Goal: Task Accomplishment & Management: Manage account settings

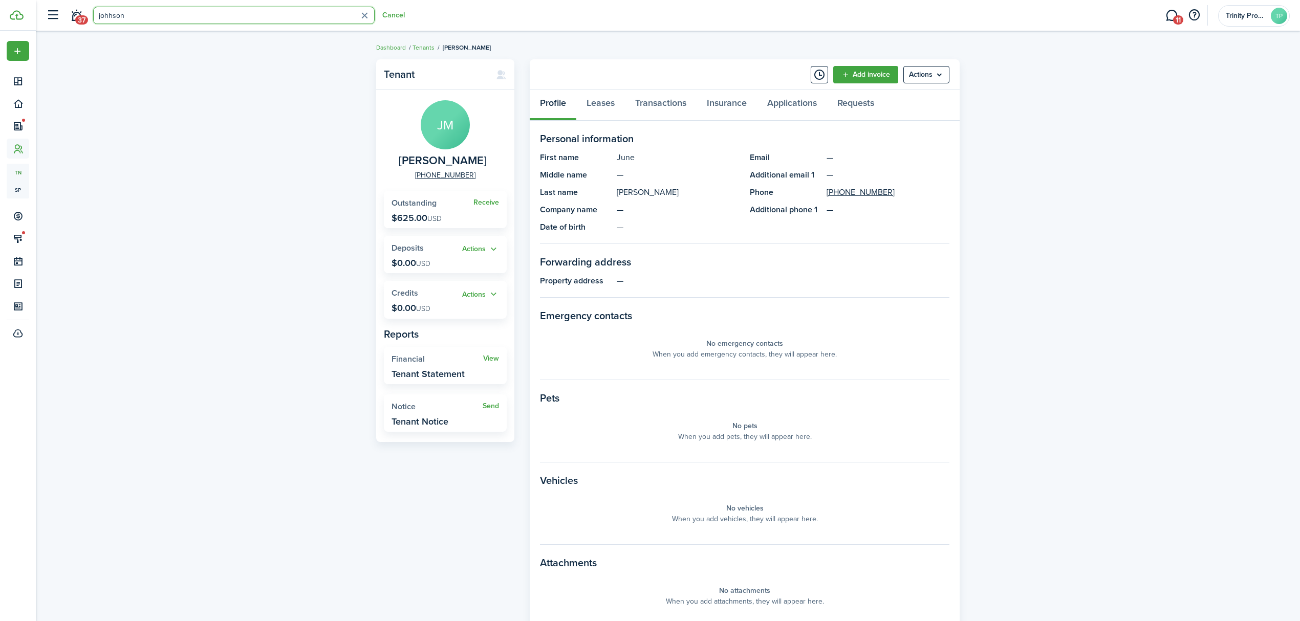
type input "johhson"
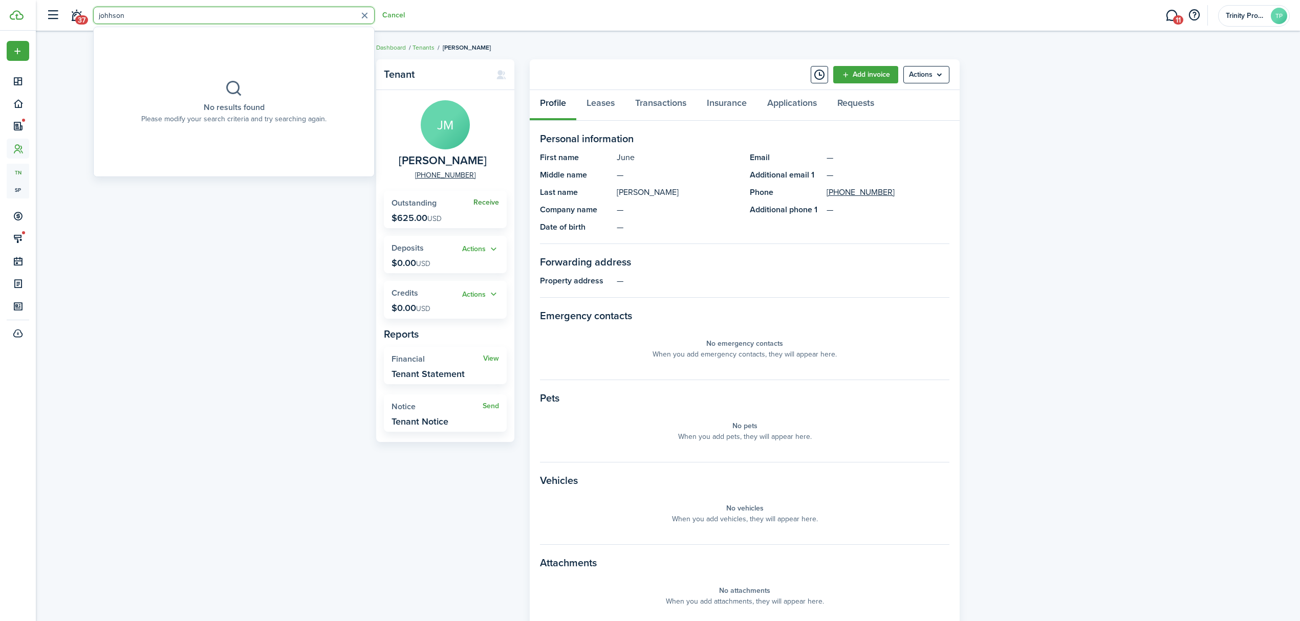
click at [488, 200] on link "Receive" at bounding box center [486, 203] width 26 height 8
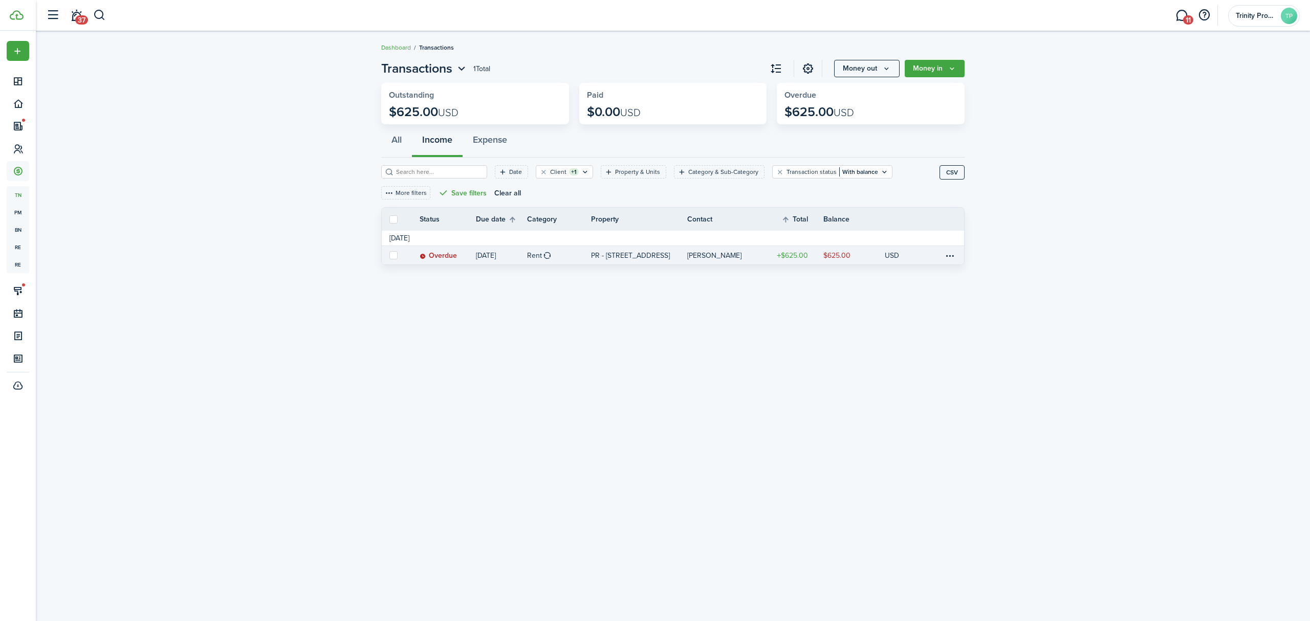
click at [392, 254] on label at bounding box center [393, 255] width 8 height 8
click at [389, 255] on input "checkbox" at bounding box center [389, 255] width 1 height 1
checkbox input "true"
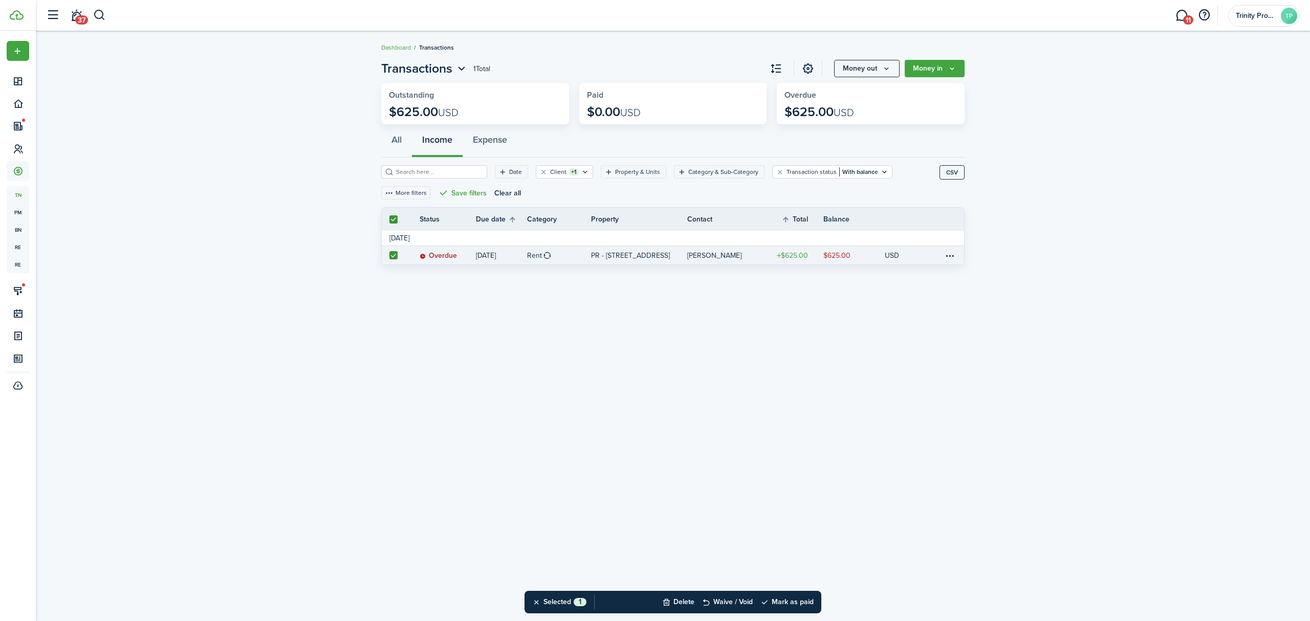
checkbox input "true"
click at [780, 604] on button "Mark as paid" at bounding box center [786, 602] width 53 height 23
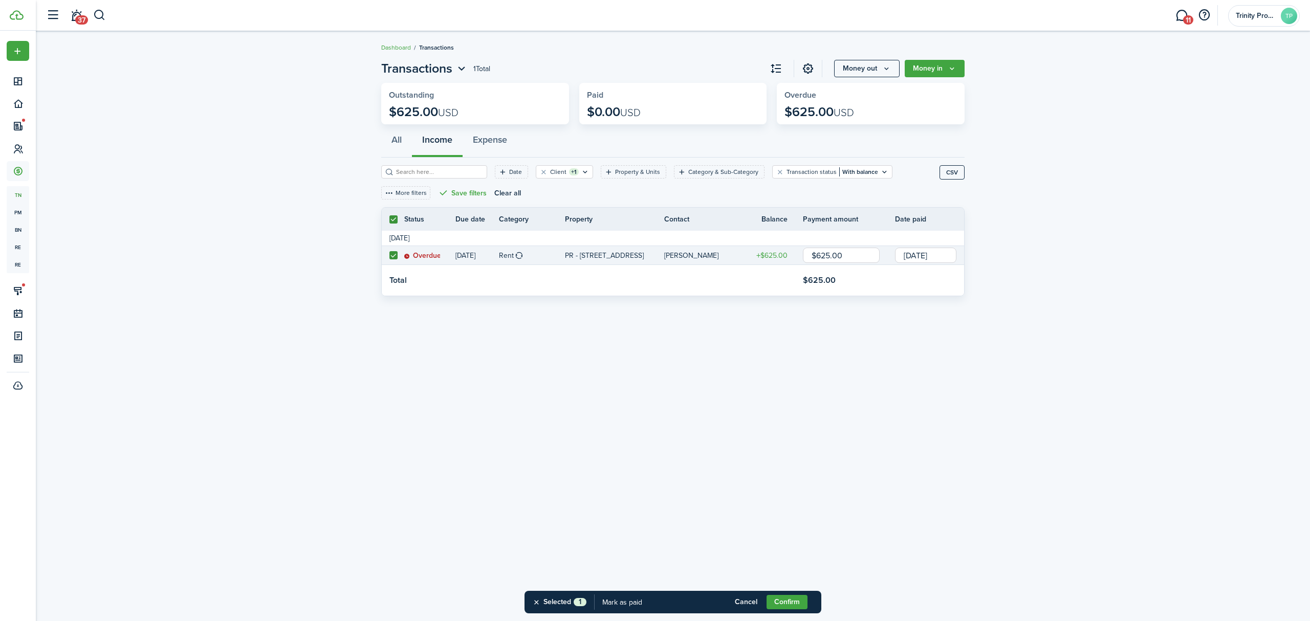
drag, startPoint x: 859, startPoint y: 254, endPoint x: 784, endPoint y: 265, distance: 75.5
click at [784, 264] on tr "Overdue [DATE] Rent PR - [STREET_ADDRESS] [PERSON_NAME] $625.00 $625.00 [DATE]" at bounding box center [673, 255] width 582 height 19
type input "$350.00"
click at [821, 362] on div "Transactions 1 Total Money out Money in Outstanding $625.00 USD Paid $0.00 USD …" at bounding box center [673, 326] width 1274 height 544
click at [789, 602] on button "Confirm" at bounding box center [787, 602] width 41 height 14
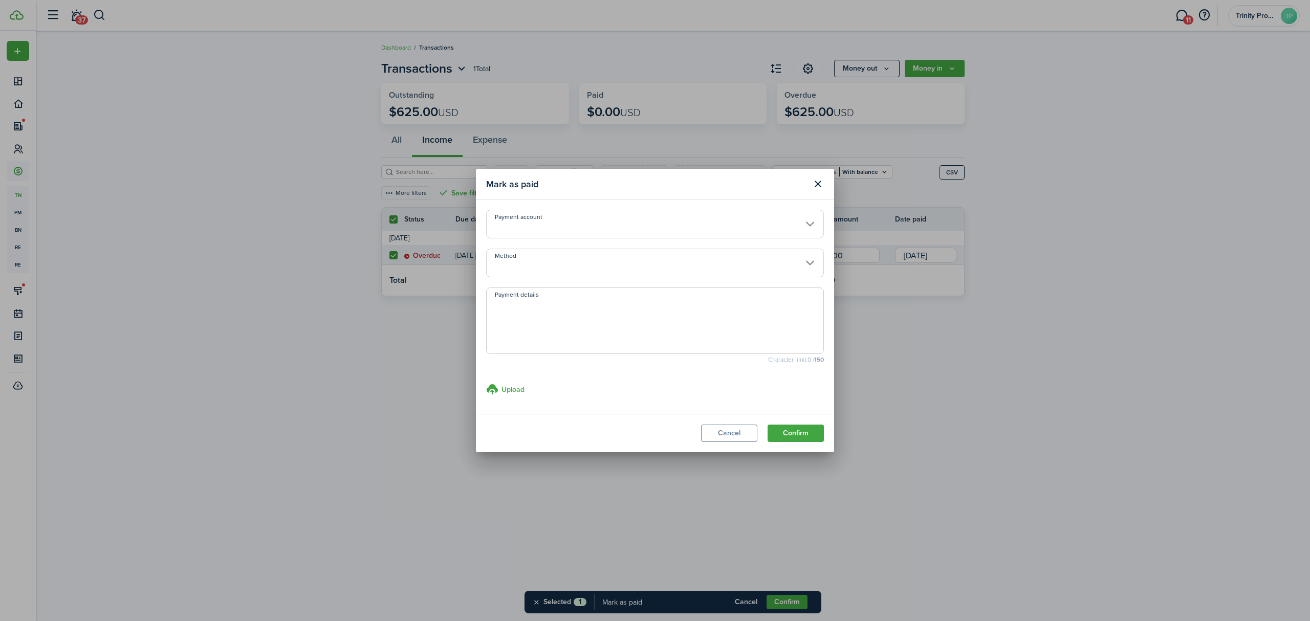
click at [673, 261] on input "Method" at bounding box center [655, 263] width 338 height 29
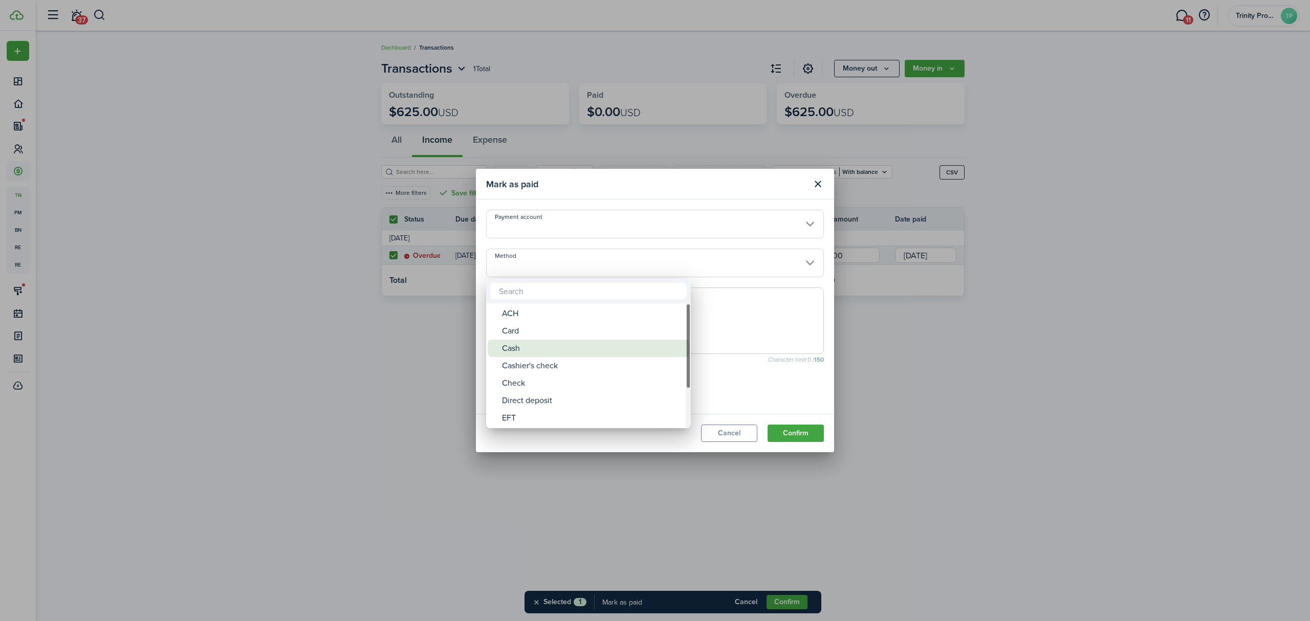
click at [527, 344] on div "Cash" at bounding box center [592, 348] width 181 height 17
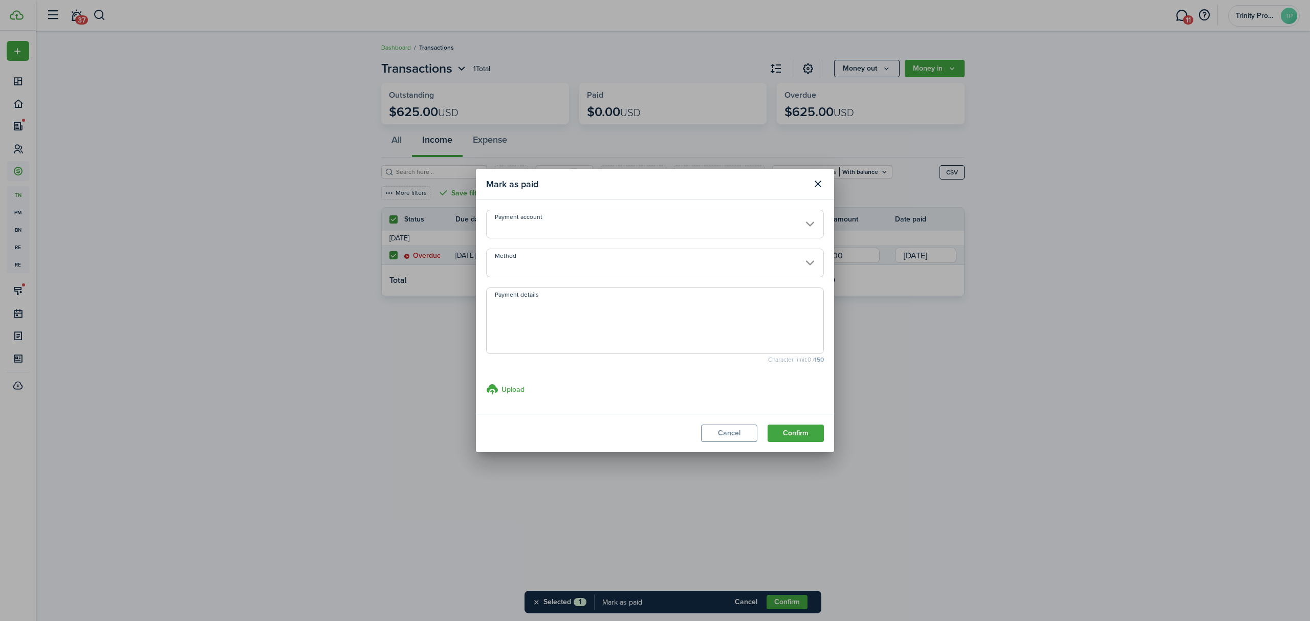
type input "Cash"
click at [807, 434] on button "Confirm" at bounding box center [796, 433] width 56 height 17
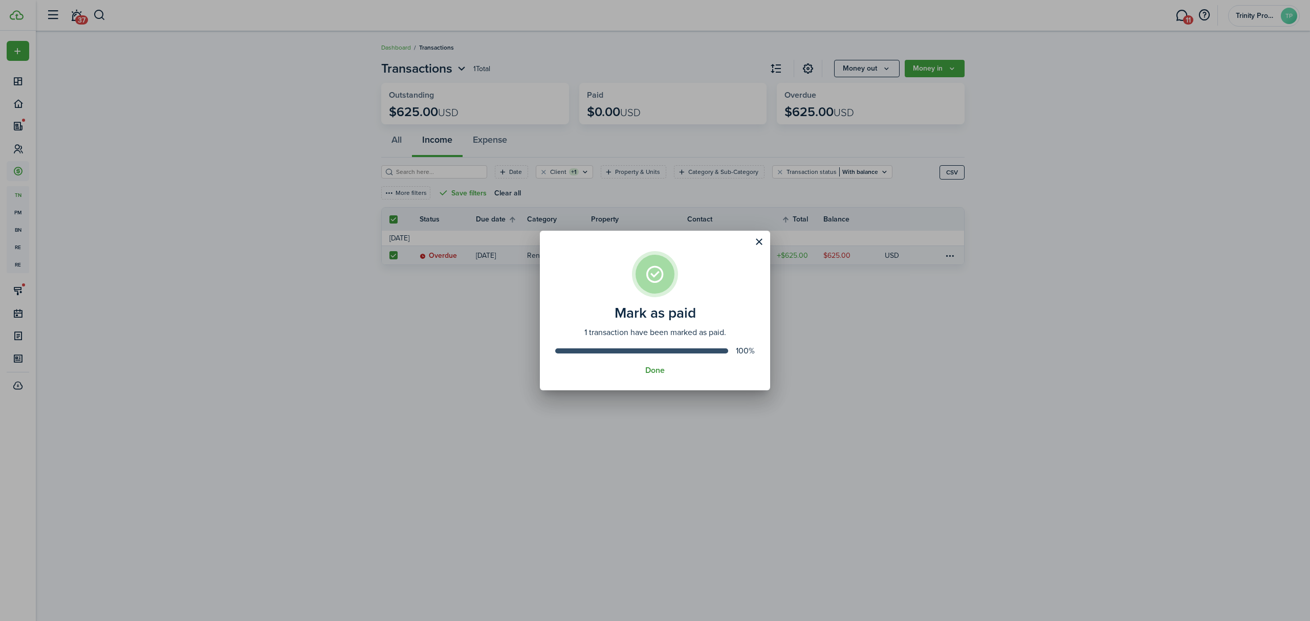
click at [649, 371] on button "Done" at bounding box center [654, 370] width 19 height 9
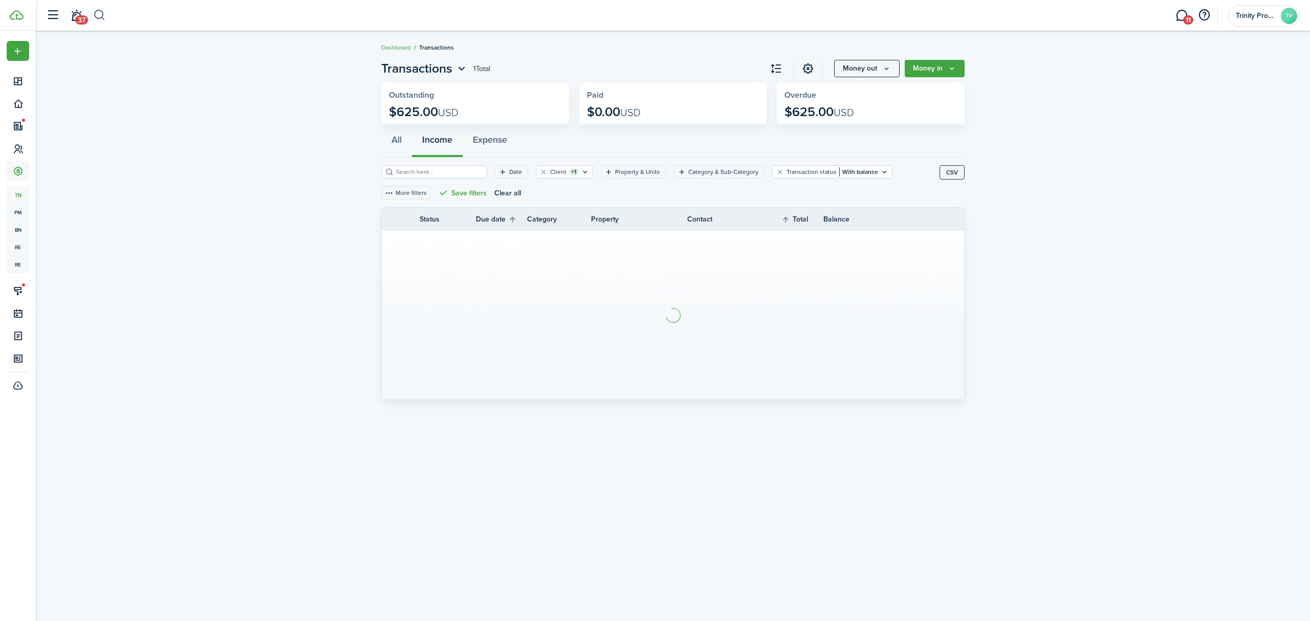
click at [98, 12] on button "button" at bounding box center [99, 15] width 13 height 17
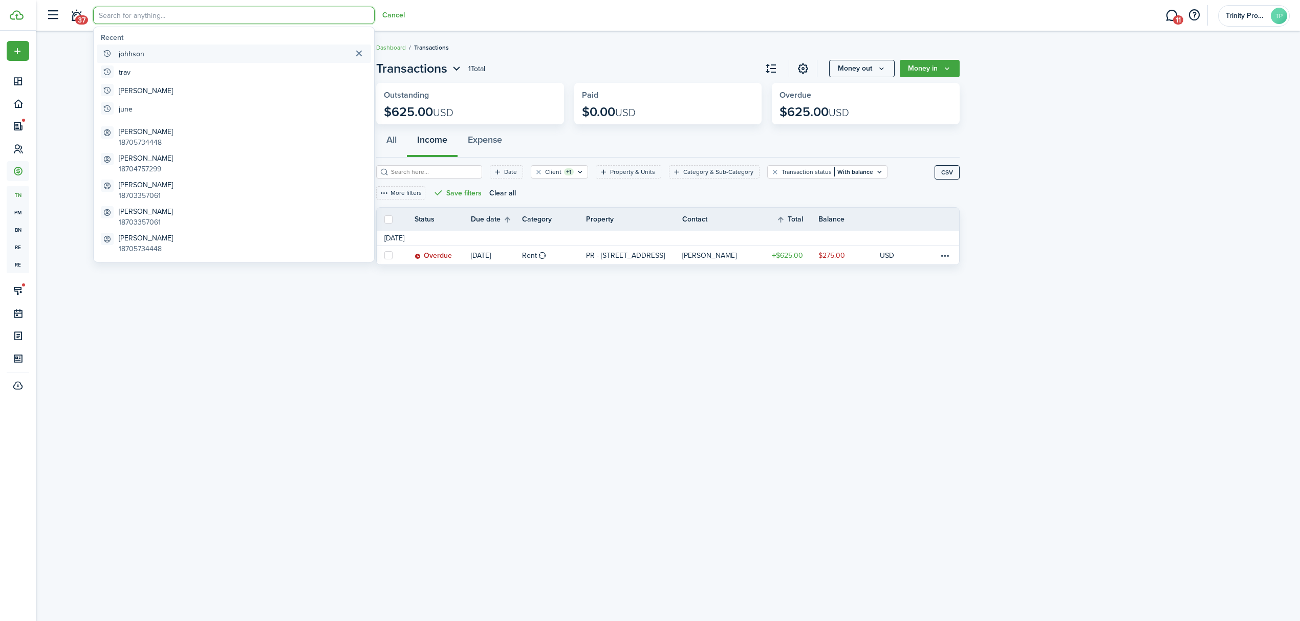
click at [132, 56] on global-search-item-title "johhson" at bounding box center [132, 54] width 26 height 11
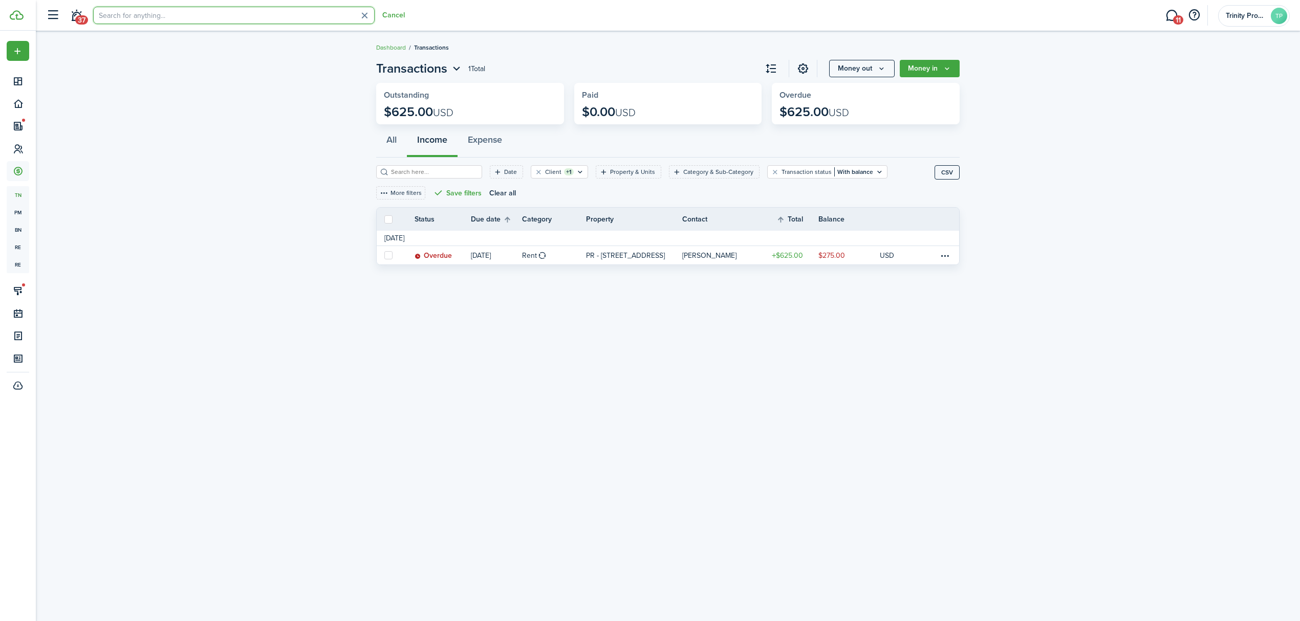
type input "johhson"
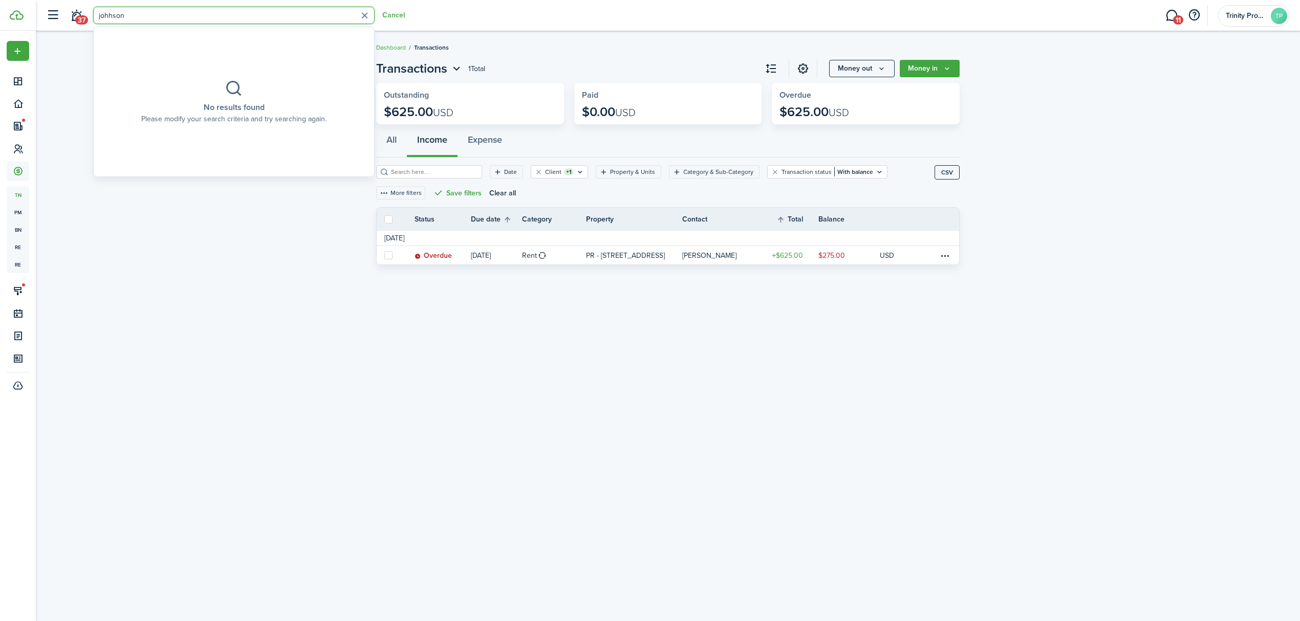
click at [147, 12] on input "johhson" at bounding box center [233, 15] width 281 height 17
click at [140, 15] on input "johhson" at bounding box center [233, 15] width 281 height 17
drag, startPoint x: 140, startPoint y: 15, endPoint x: 68, endPoint y: 23, distance: 72.6
click at [68, 23] on header-control-items "37 [PERSON_NAME]" at bounding box center [223, 16] width 364 height 26
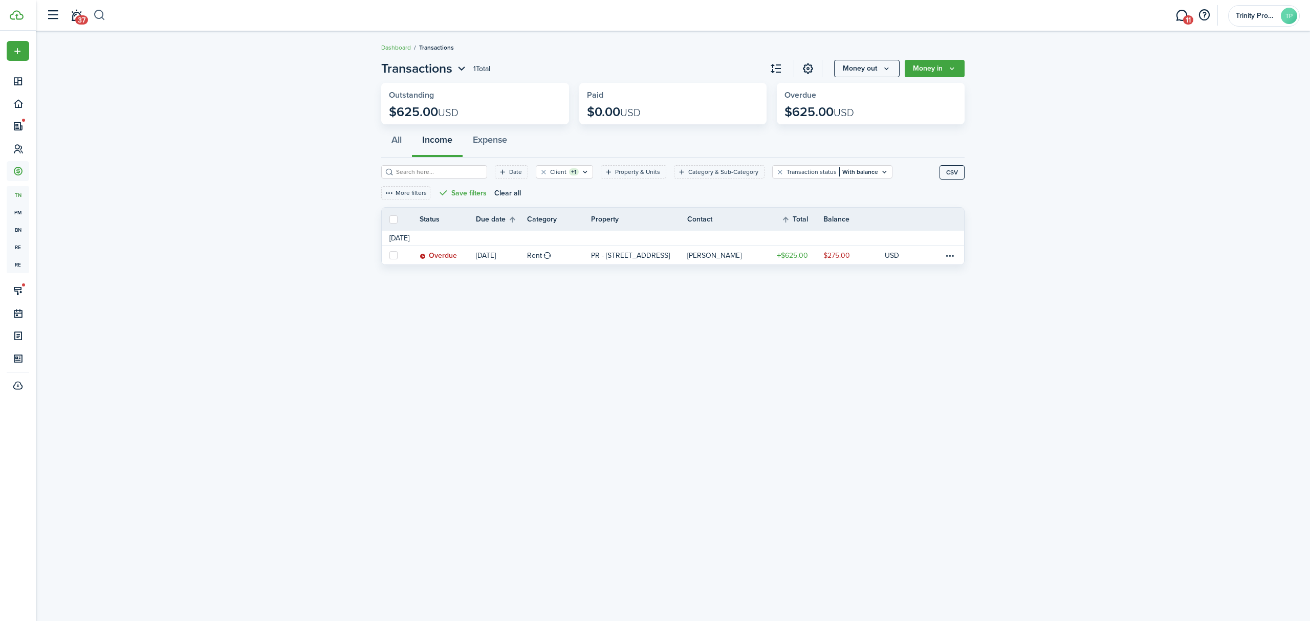
click at [97, 13] on button "button" at bounding box center [99, 15] width 13 height 17
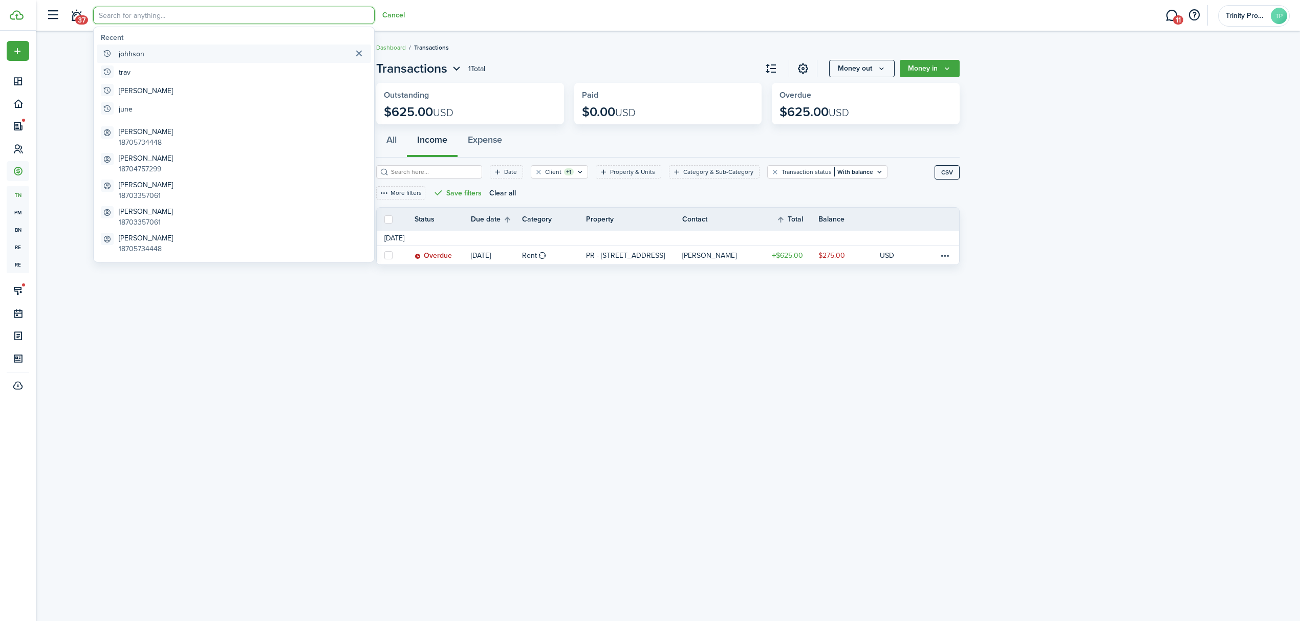
click at [132, 49] on global-search-item-title "johhson" at bounding box center [132, 54] width 26 height 11
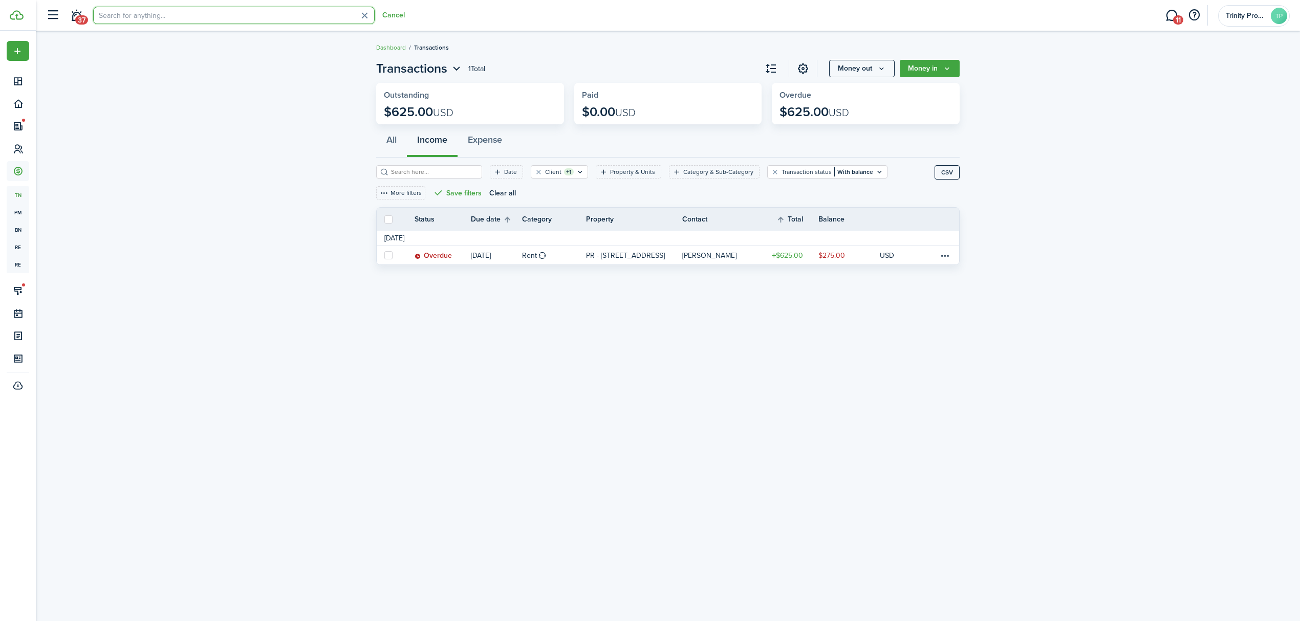
type input "johhson"
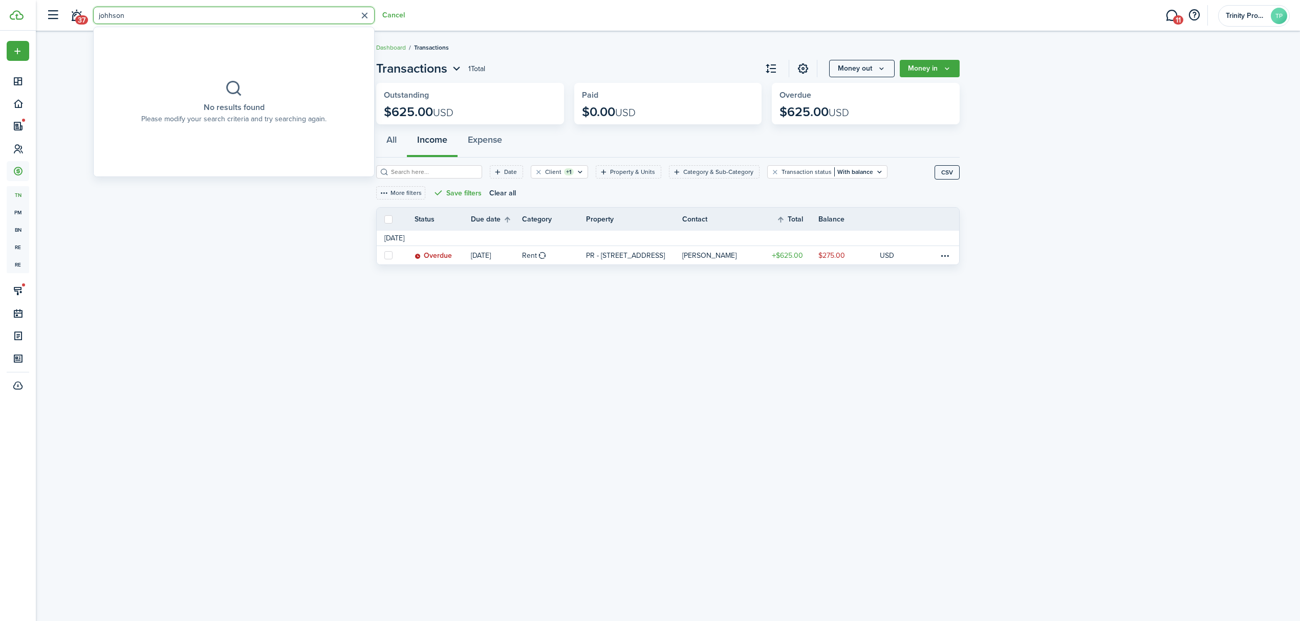
click at [365, 13] on button "button" at bounding box center [365, 16] width 16 height 16
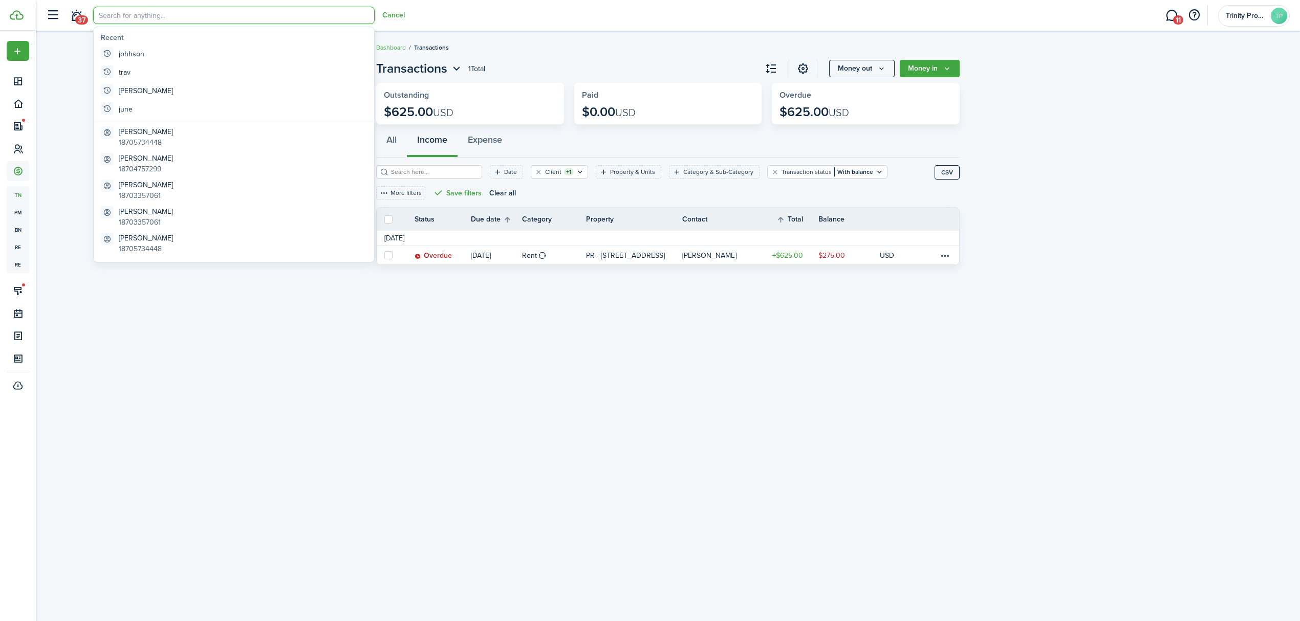
click at [93, 60] on div "Recent [PERSON_NAME] [PERSON_NAME] june [PERSON_NAME] 18705734448 [PERSON_NAME]…" at bounding box center [233, 145] width 281 height 236
click at [133, 14] on input "search" at bounding box center [233, 15] width 281 height 17
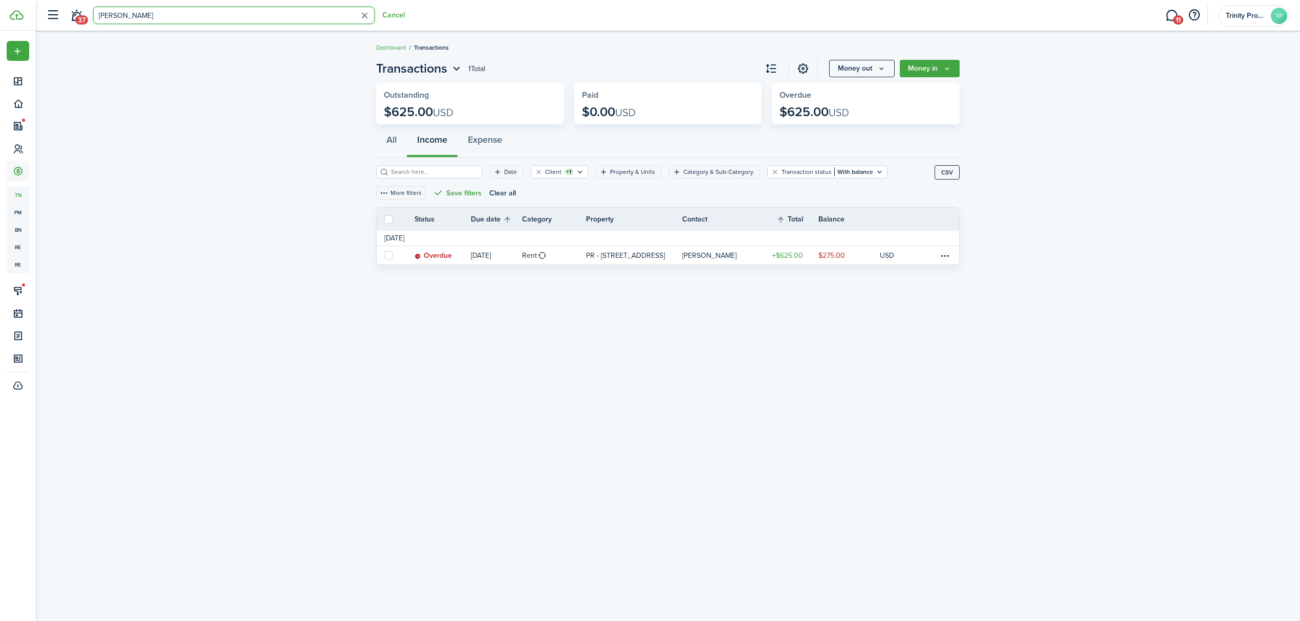
type input "[PERSON_NAME]"
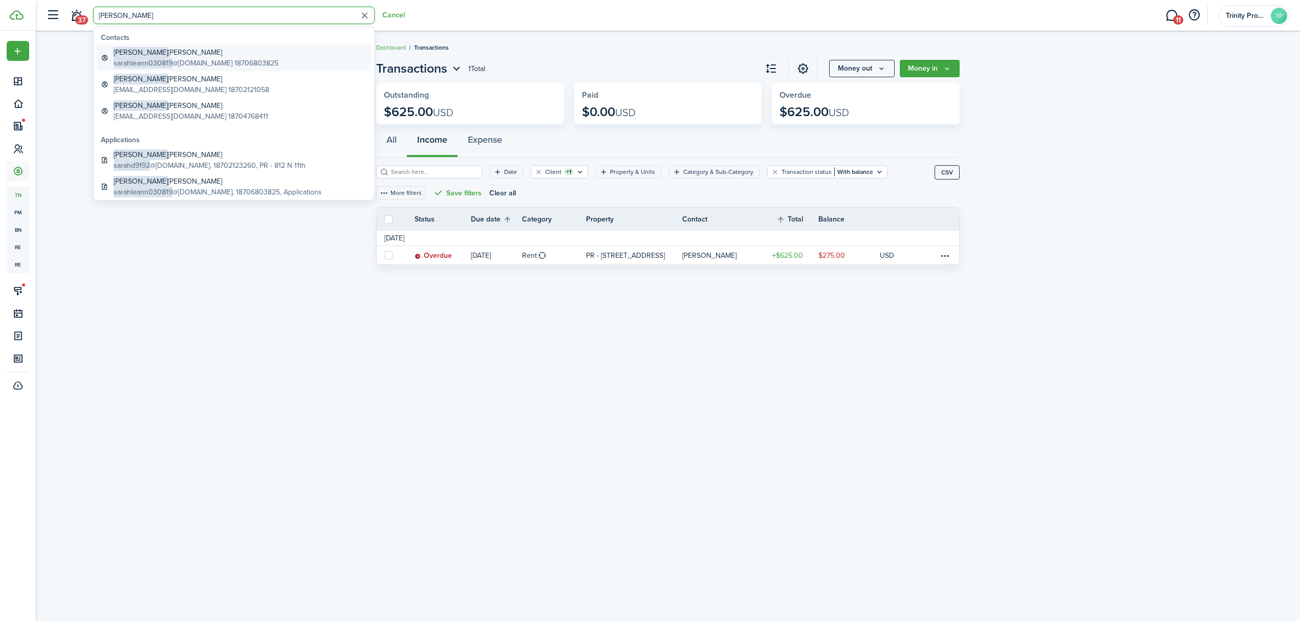
click at [191, 51] on global-search-item-title "[PERSON_NAME] [PERSON_NAME]" at bounding box center [196, 52] width 165 height 11
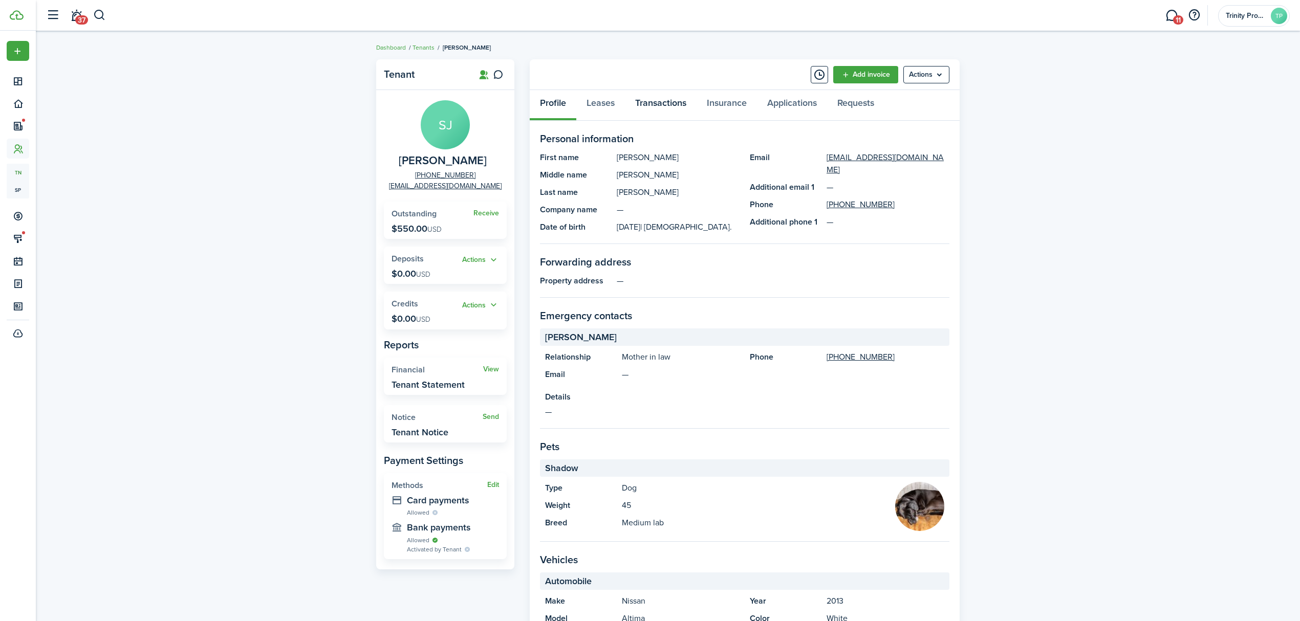
click at [673, 94] on link "Transactions" at bounding box center [661, 105] width 72 height 31
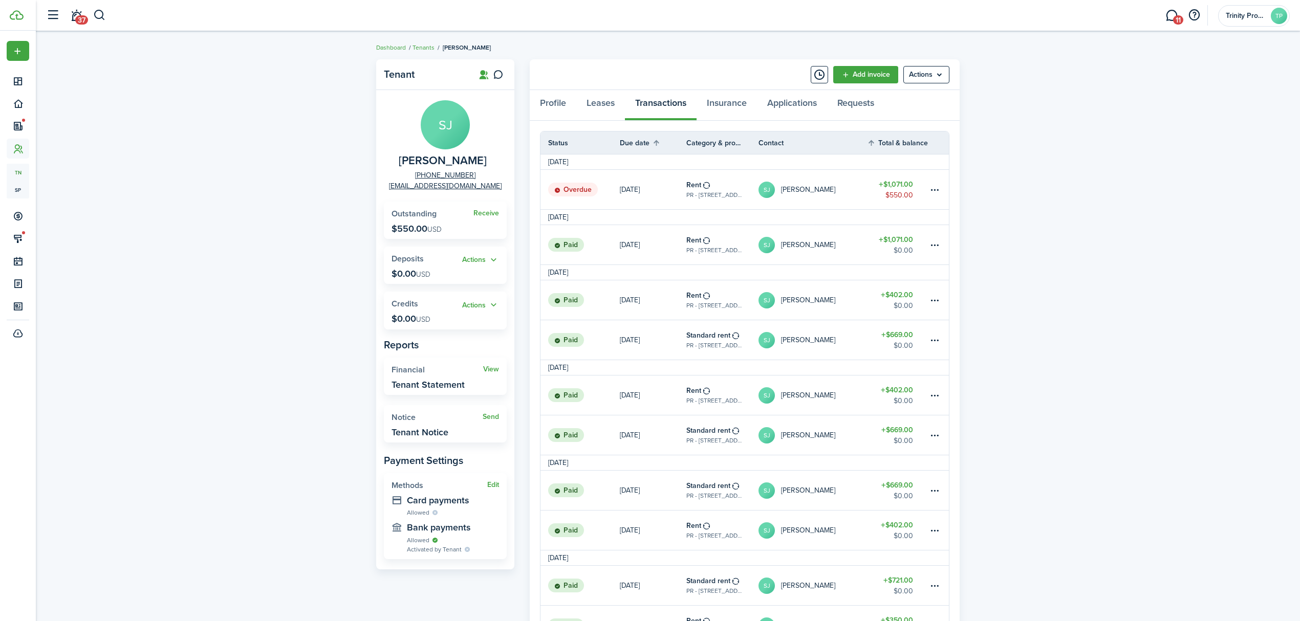
click at [854, 189] on link "SJ [PERSON_NAME]" at bounding box center [812, 189] width 108 height 39
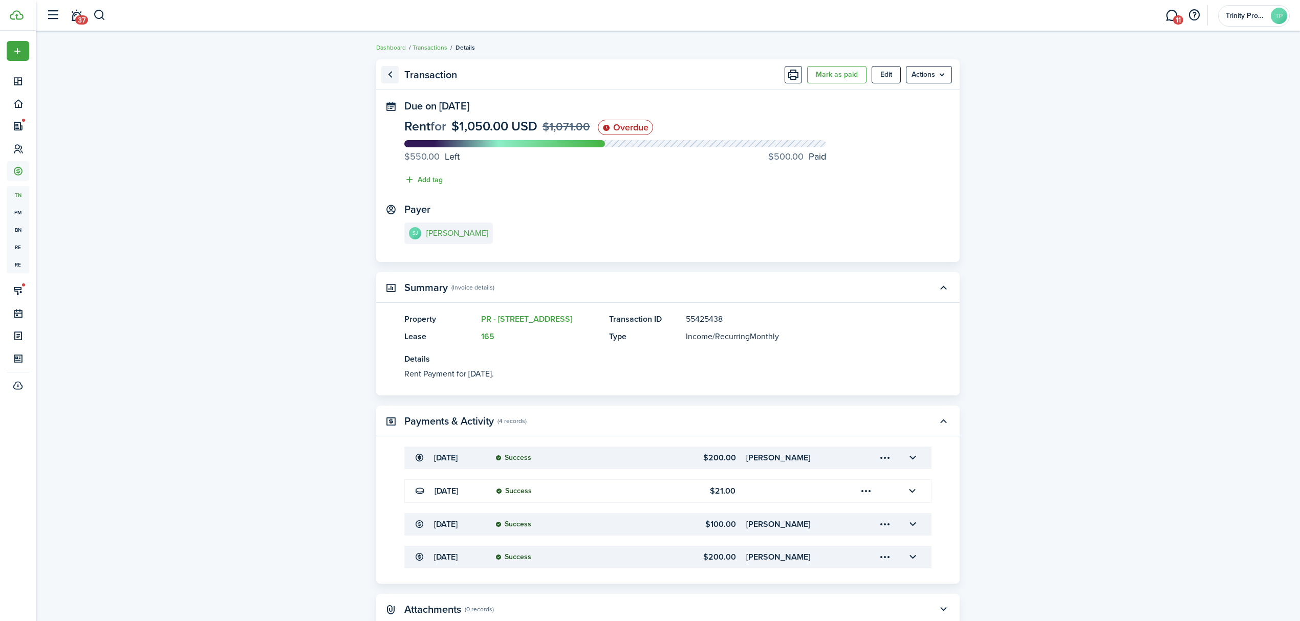
click at [389, 73] on link "Go back" at bounding box center [389, 74] width 17 height 17
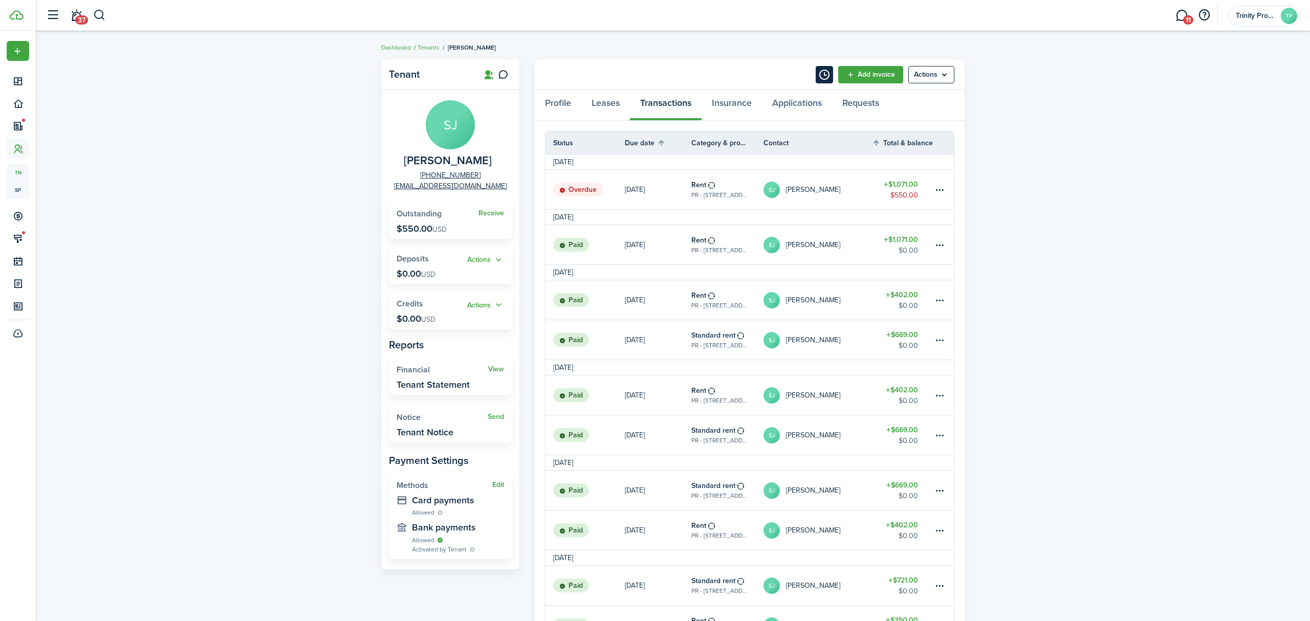
click at [825, 72] on button "Timeline" at bounding box center [824, 74] width 17 height 17
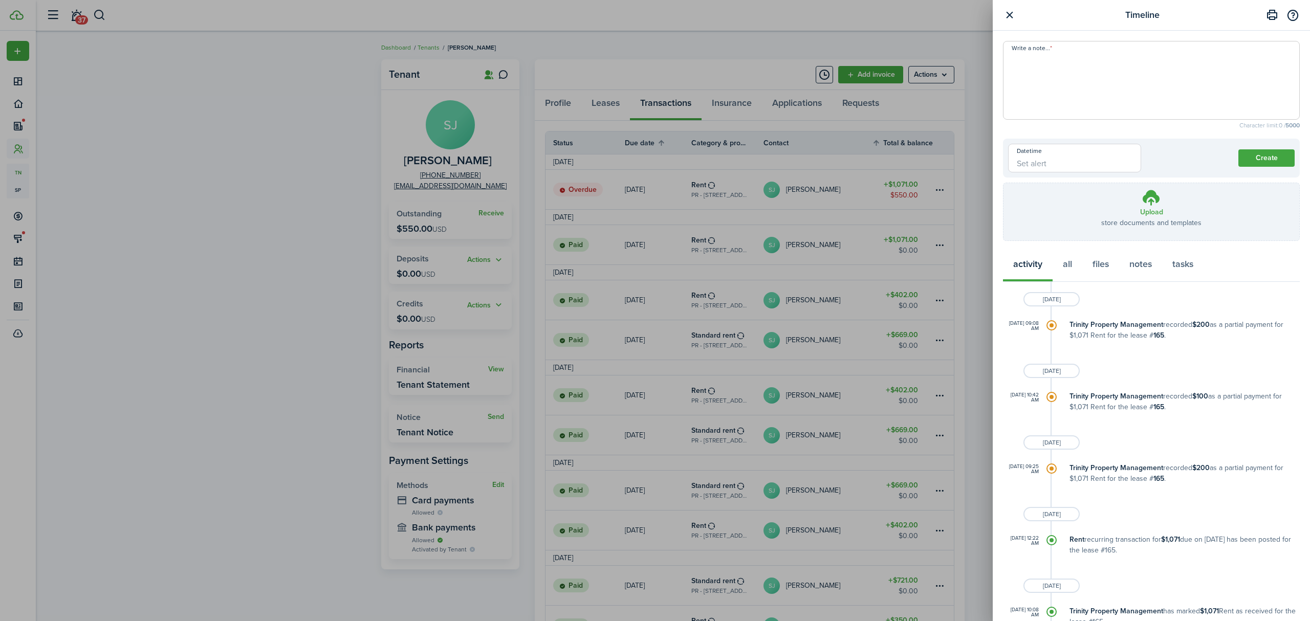
click at [1009, 13] on button "button" at bounding box center [1009, 15] width 13 height 13
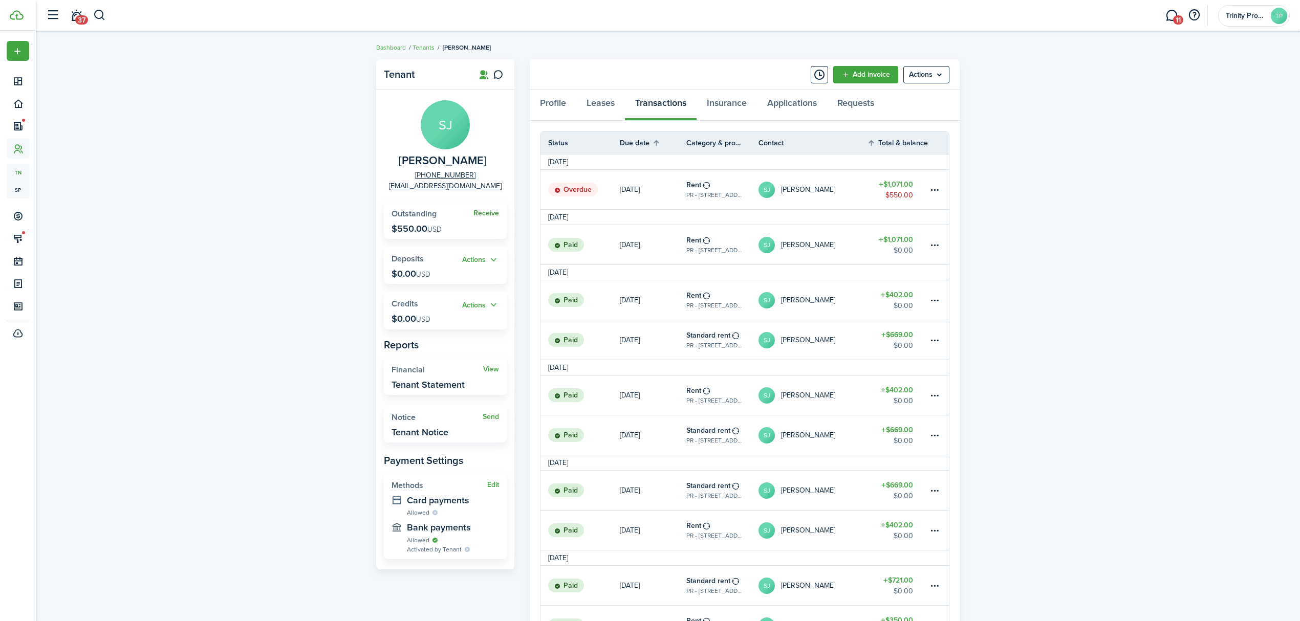
click at [477, 210] on link "Receive" at bounding box center [486, 213] width 26 height 8
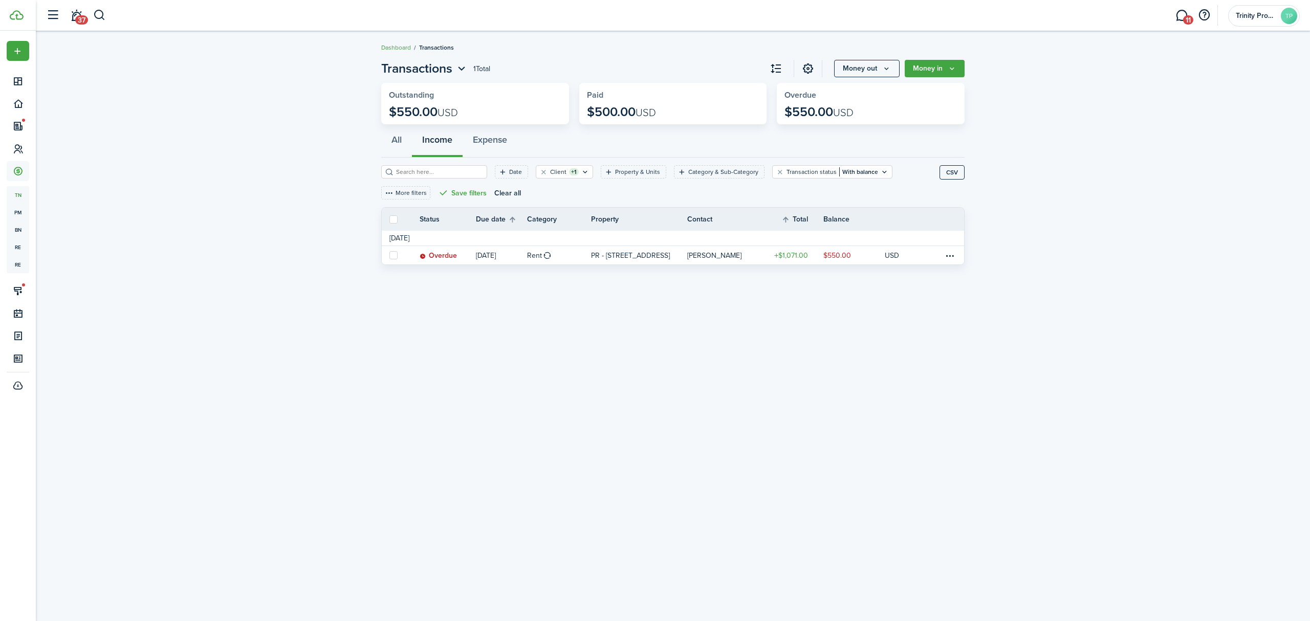
click at [396, 255] on label at bounding box center [393, 255] width 8 height 8
click at [389, 255] on input "checkbox" at bounding box center [389, 255] width 1 height 1
checkbox input "true"
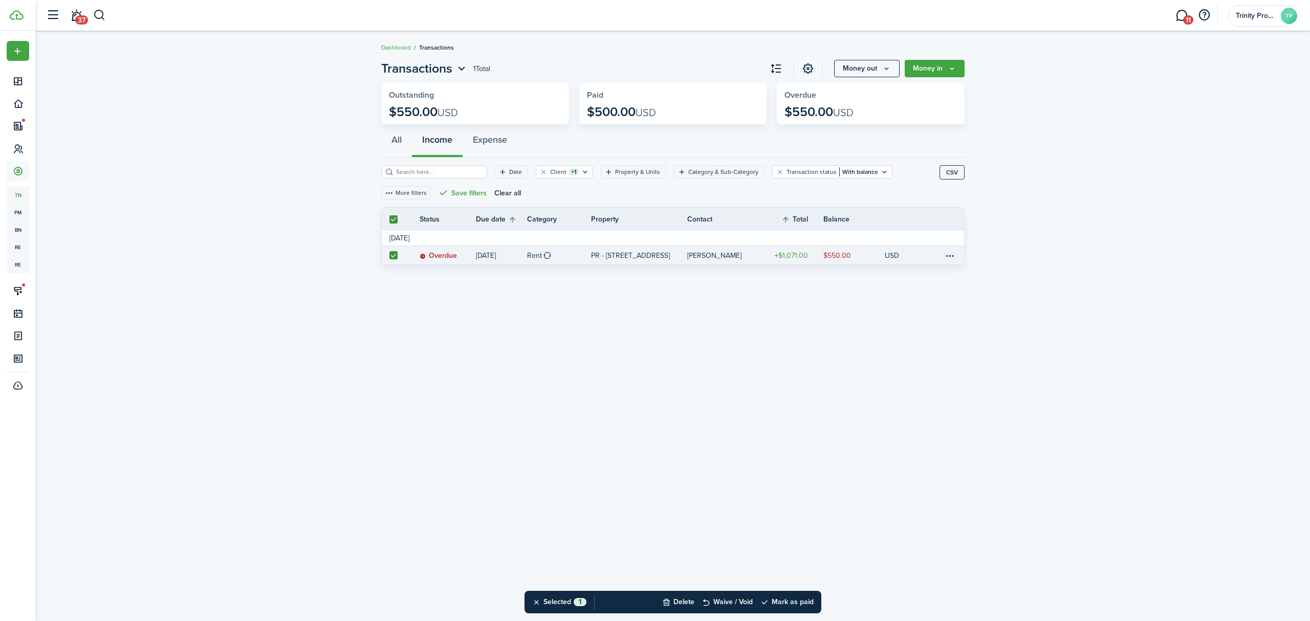
checkbox input "true"
click at [785, 604] on button "Mark as paid" at bounding box center [786, 602] width 53 height 23
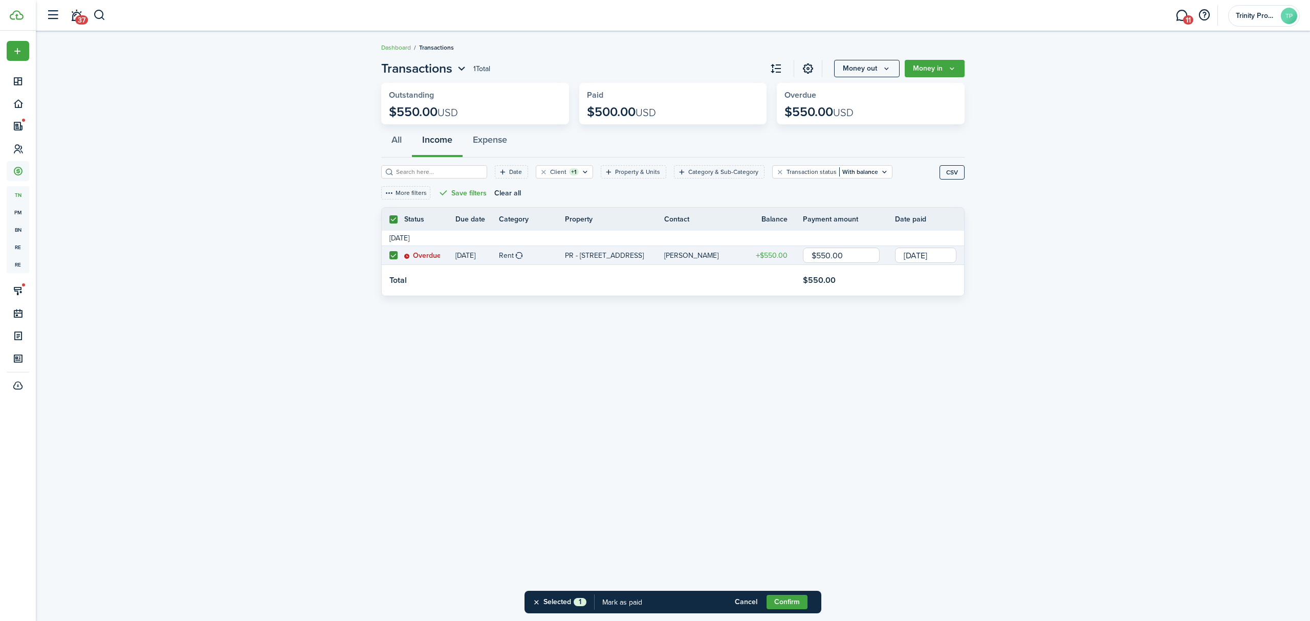
drag, startPoint x: 857, startPoint y: 254, endPoint x: 782, endPoint y: 256, distance: 74.7
click at [782, 256] on tr "Overdue [DATE] Rent PR - [STREET_ADDRESS] [PERSON_NAME] $550.00 $550.00 [DATE]" at bounding box center [673, 255] width 582 height 19
type input "$350.00"
drag, startPoint x: 840, startPoint y: 382, endPoint x: 921, endPoint y: 258, distance: 147.5
click at [842, 374] on div "Transactions 1 Total Money out Money in Outstanding $550.00 USD Paid $500.00 US…" at bounding box center [673, 326] width 1274 height 544
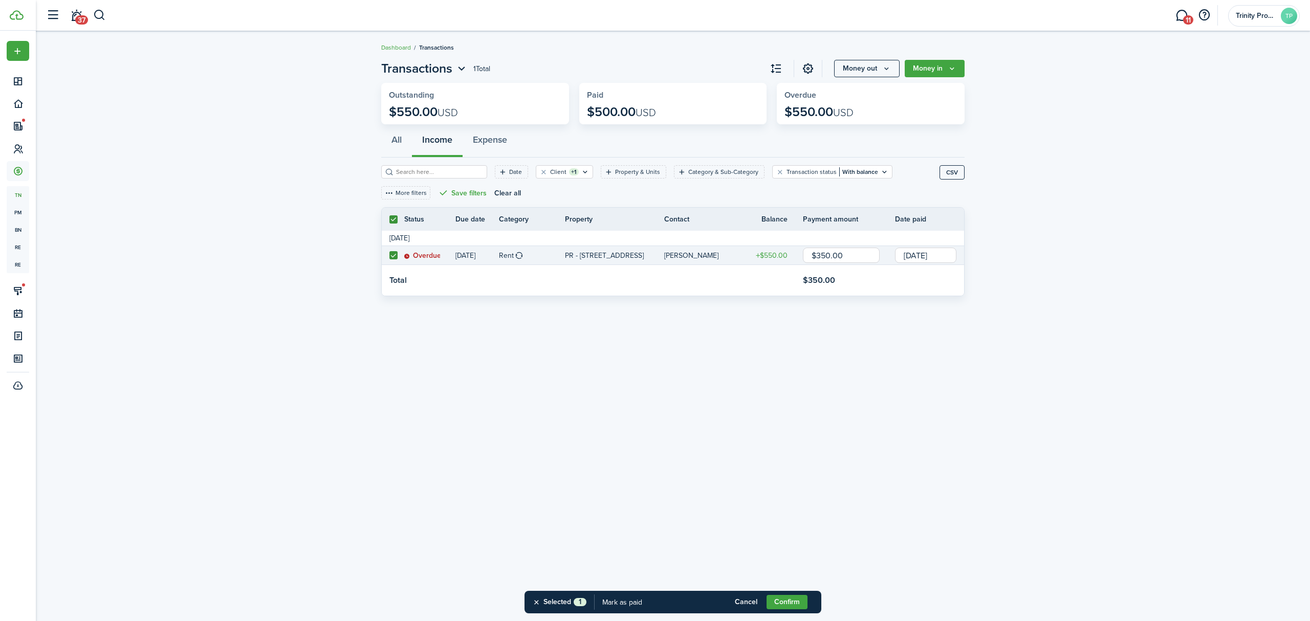
click at [923, 252] on input "[DATE]" at bounding box center [925, 255] width 61 height 15
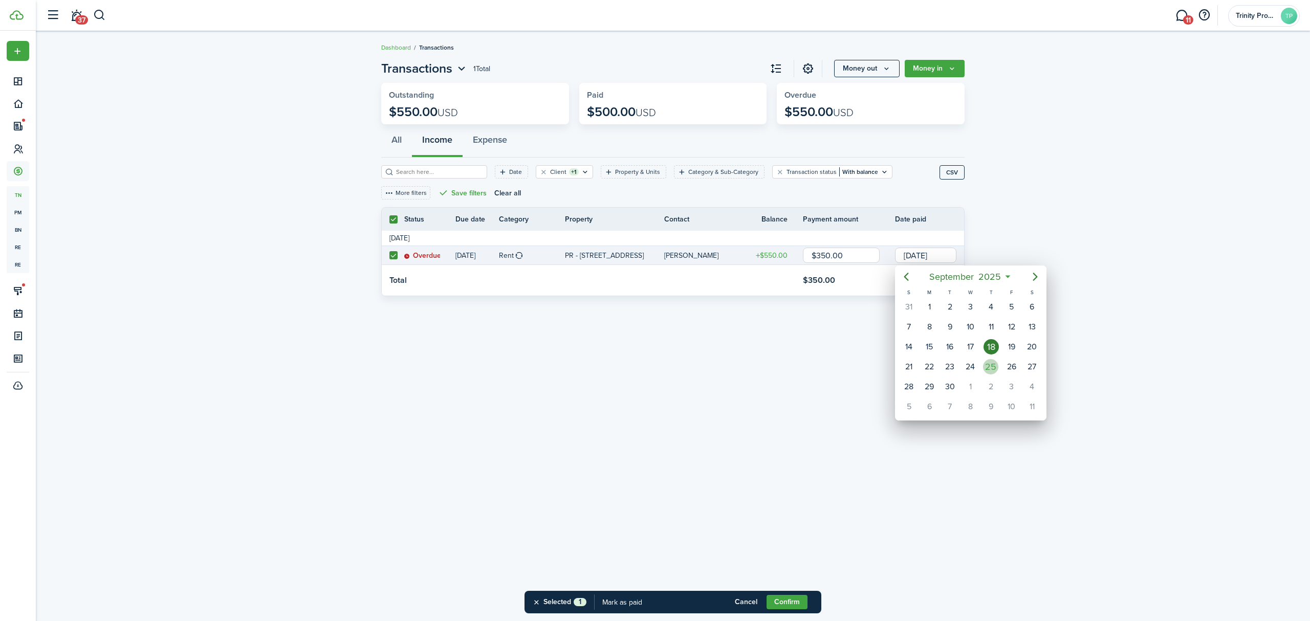
click at [989, 362] on div "25" at bounding box center [990, 366] width 15 height 15
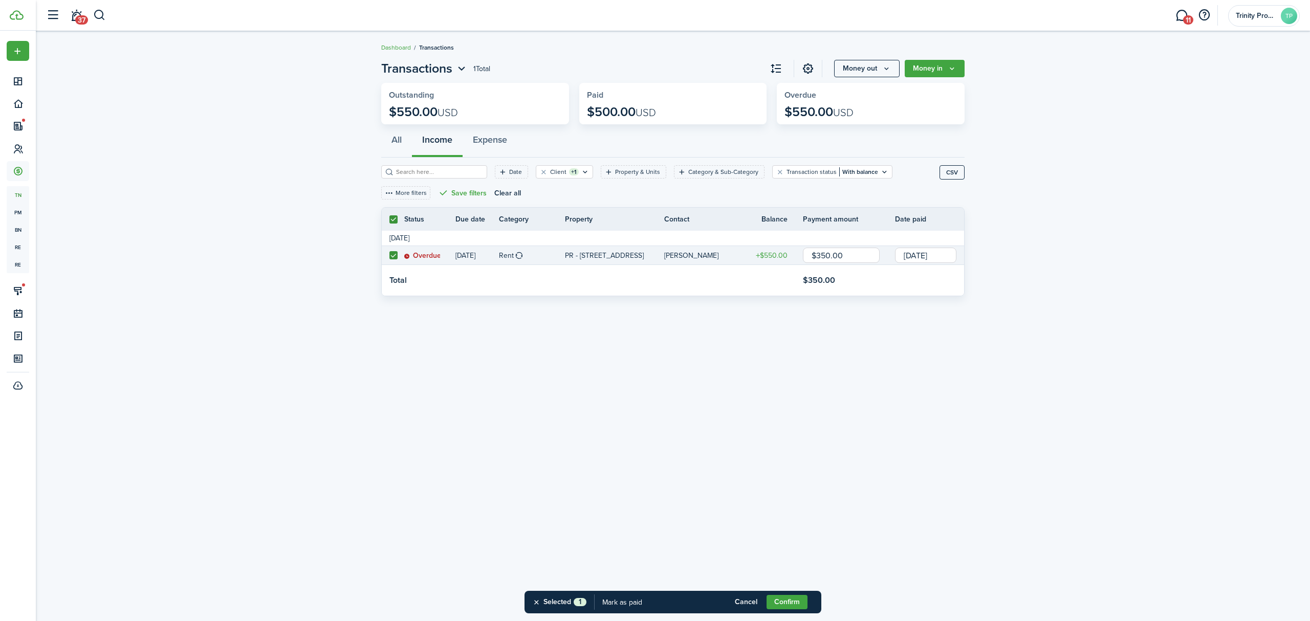
type input "[DATE]"
click at [789, 606] on button "Confirm" at bounding box center [787, 602] width 41 height 14
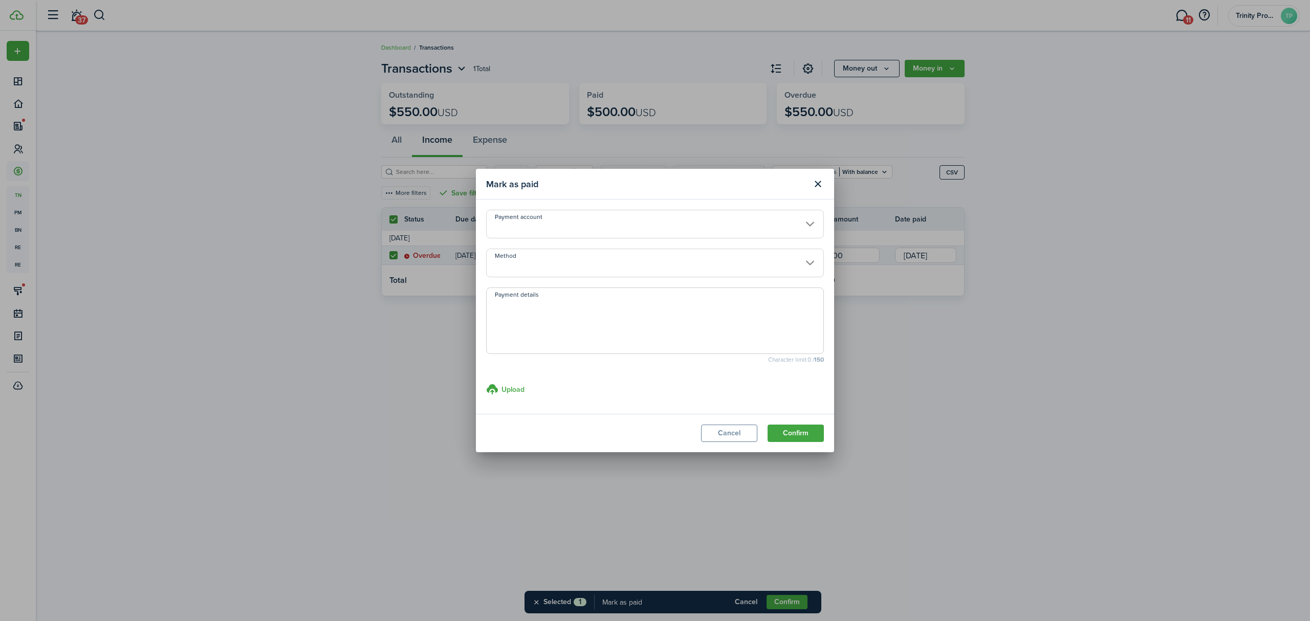
click at [750, 261] on input "Method" at bounding box center [655, 263] width 338 height 29
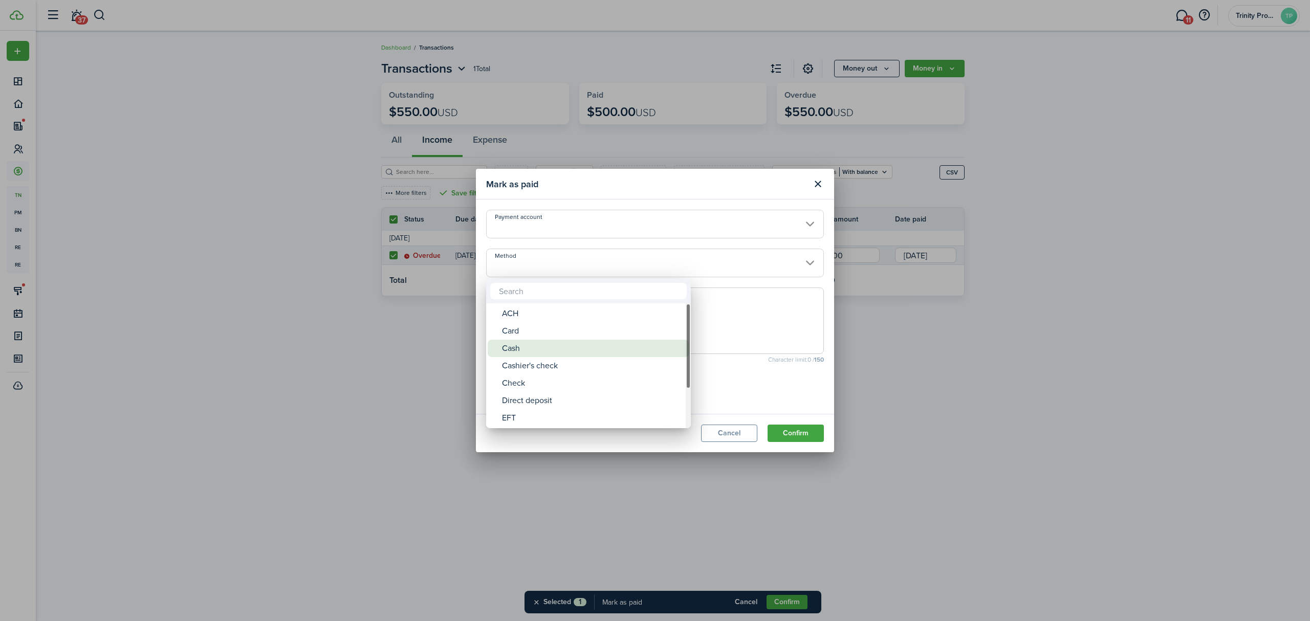
click at [527, 346] on div "Cash" at bounding box center [592, 348] width 181 height 17
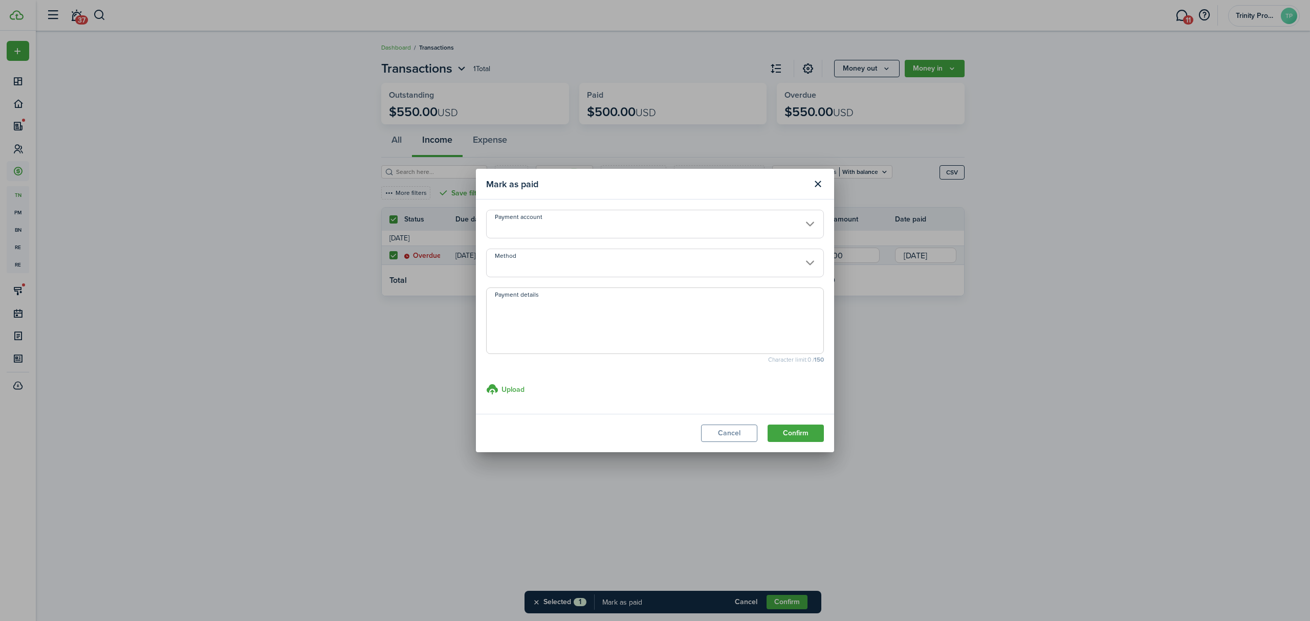
type input "Cash"
click at [781, 432] on button "Confirm" at bounding box center [796, 433] width 56 height 17
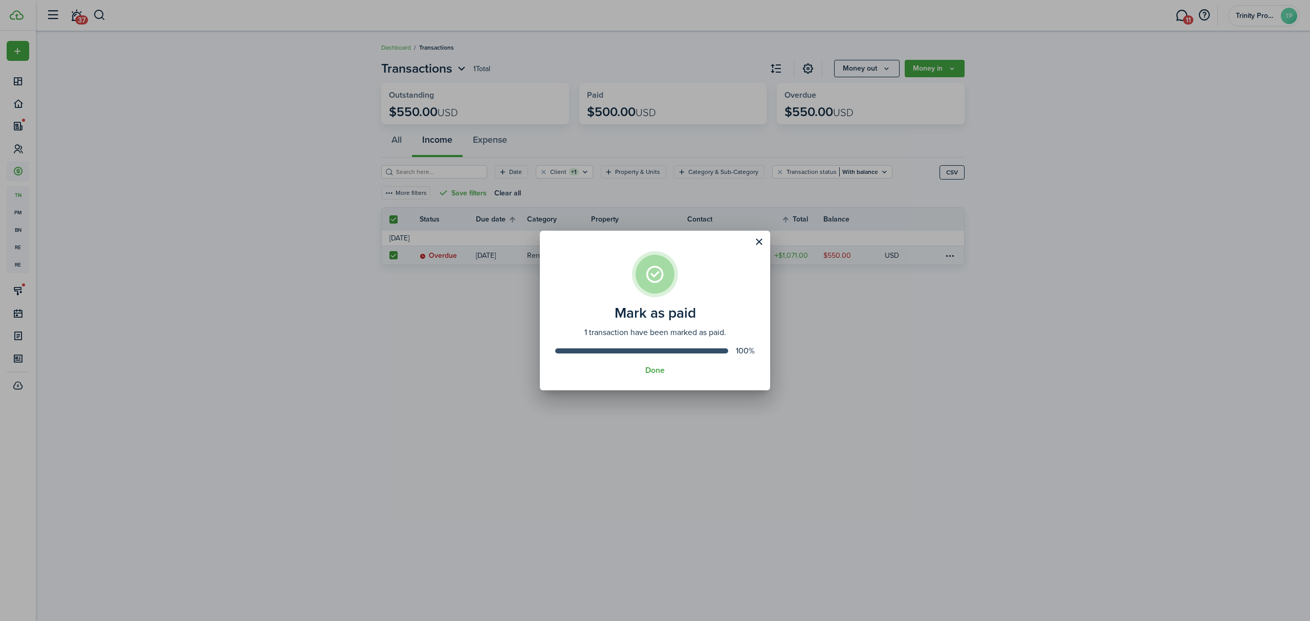
click at [652, 370] on button "Done" at bounding box center [654, 370] width 19 height 9
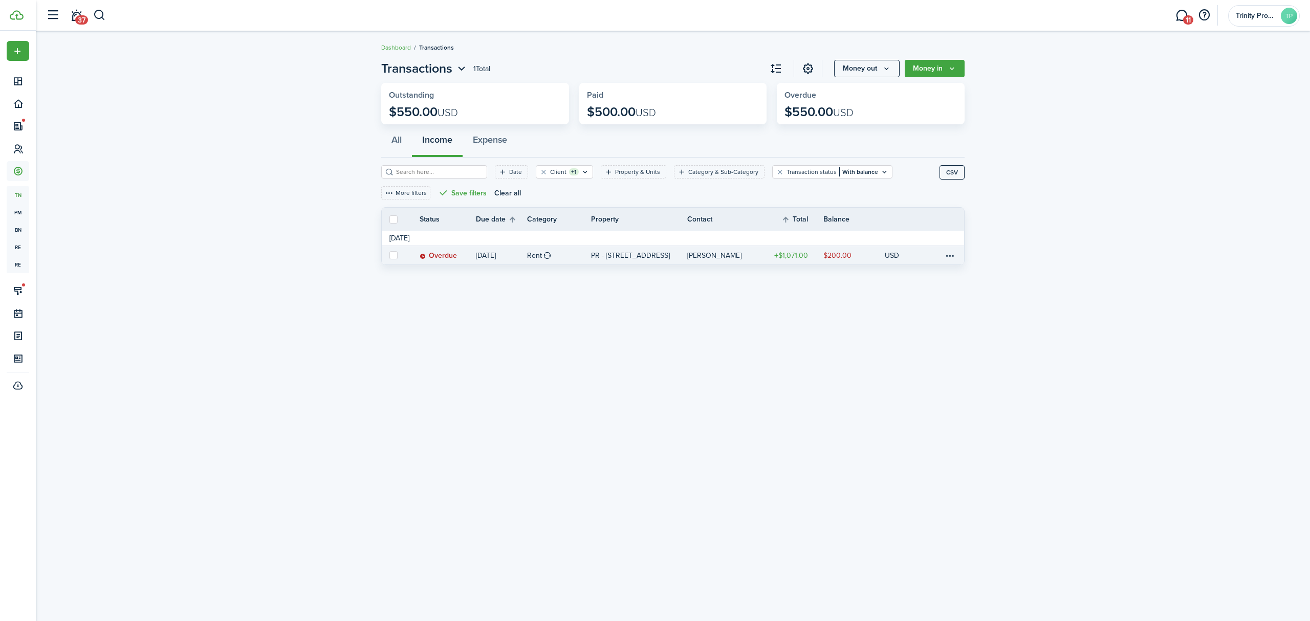
click at [719, 254] on table-profile-info-text "[PERSON_NAME]" at bounding box center [714, 256] width 54 height 8
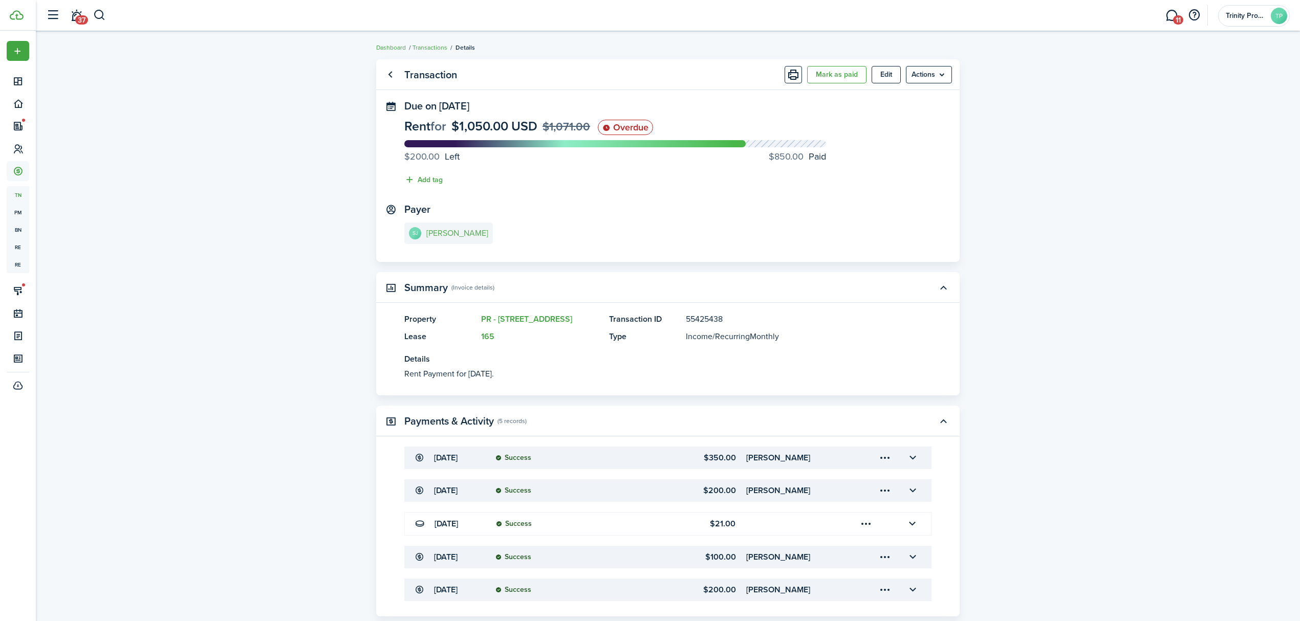
click at [441, 238] on link "SJ [PERSON_NAME]" at bounding box center [448, 233] width 89 height 21
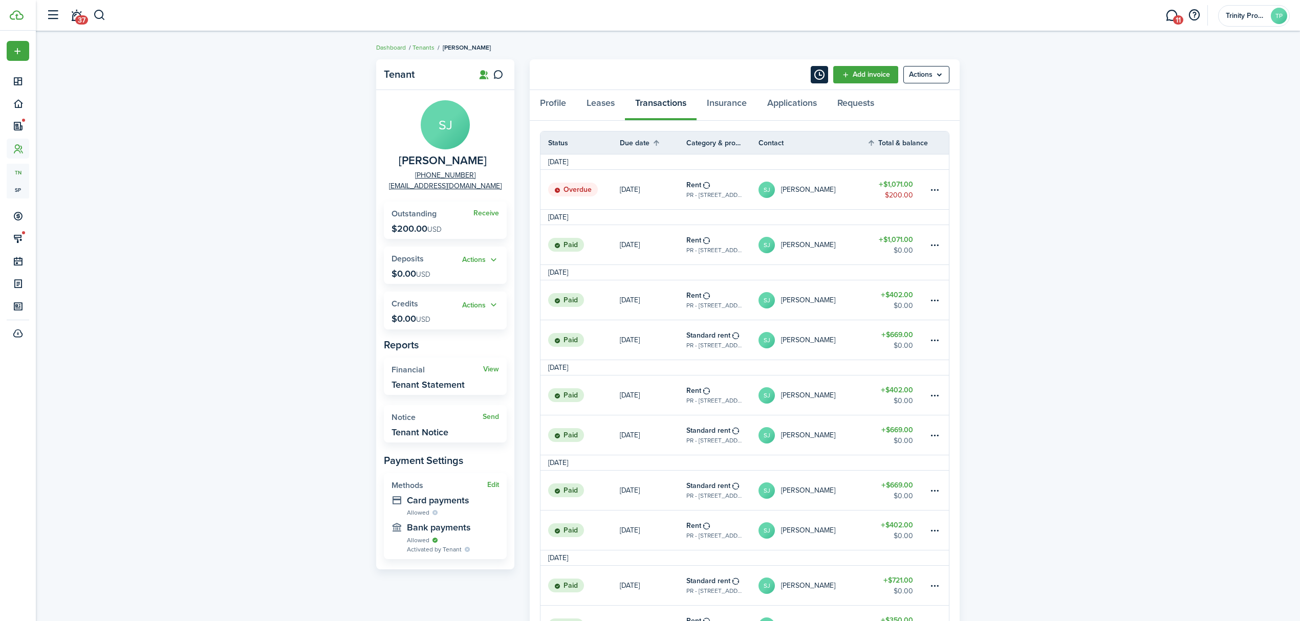
click at [817, 71] on button "Timeline" at bounding box center [819, 74] width 17 height 17
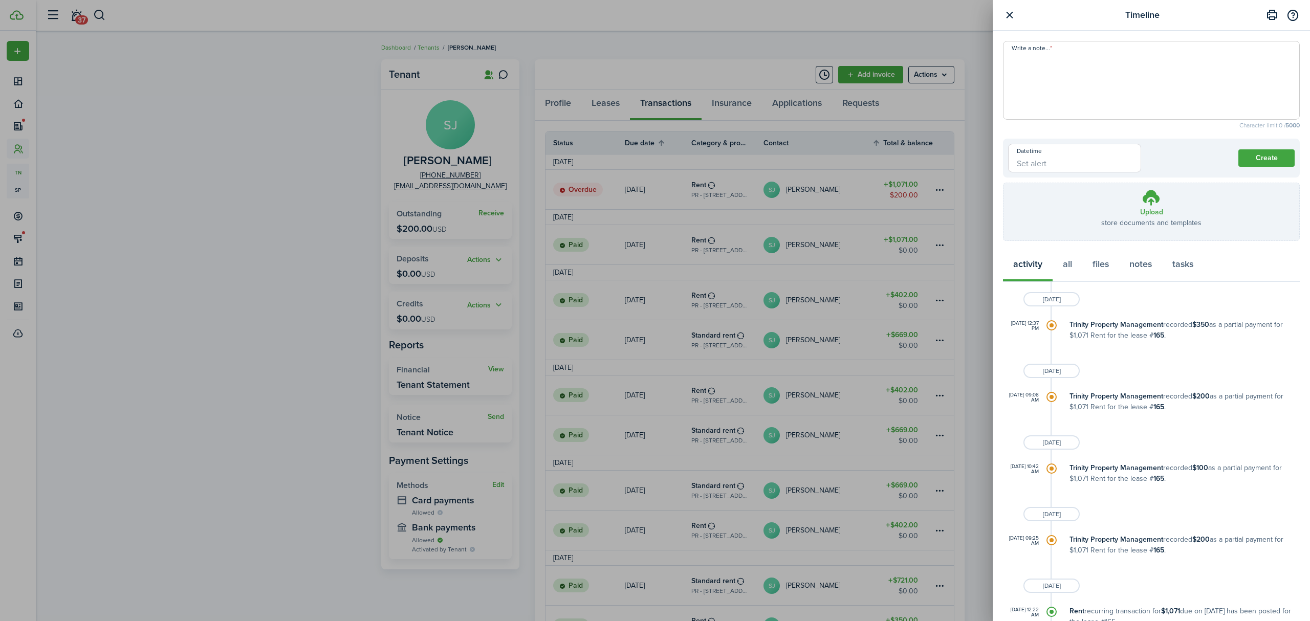
click at [1004, 13] on button "button" at bounding box center [1009, 15] width 13 height 13
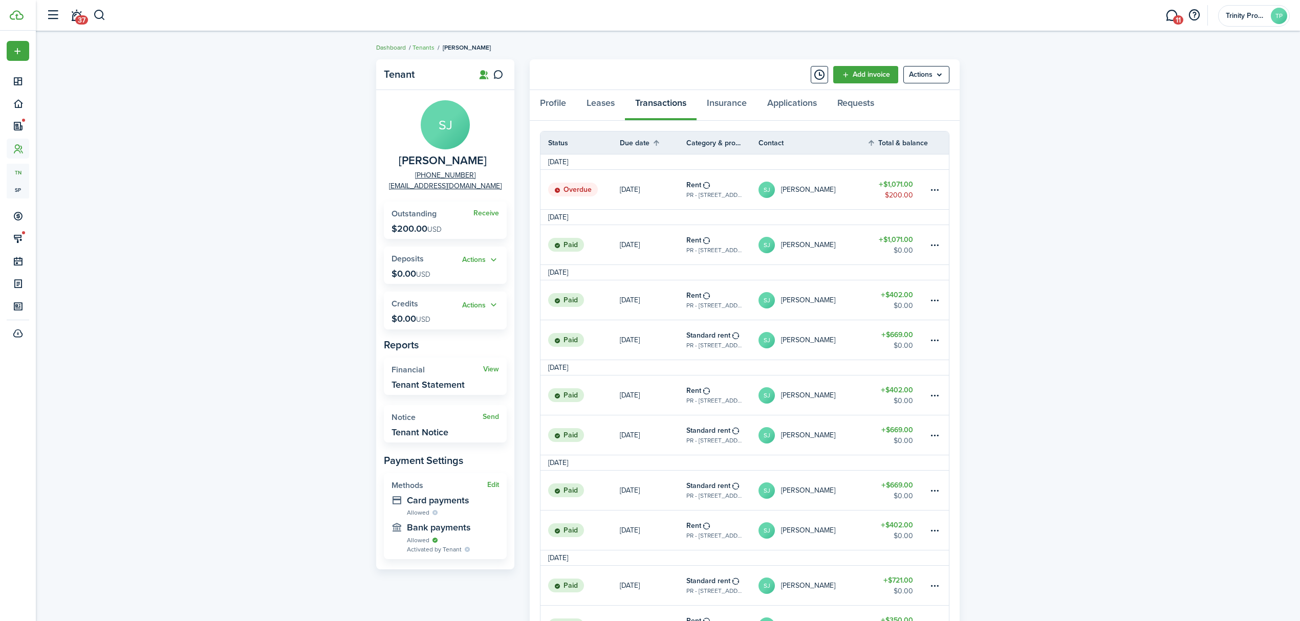
click at [395, 45] on link "Dashboard" at bounding box center [391, 47] width 30 height 9
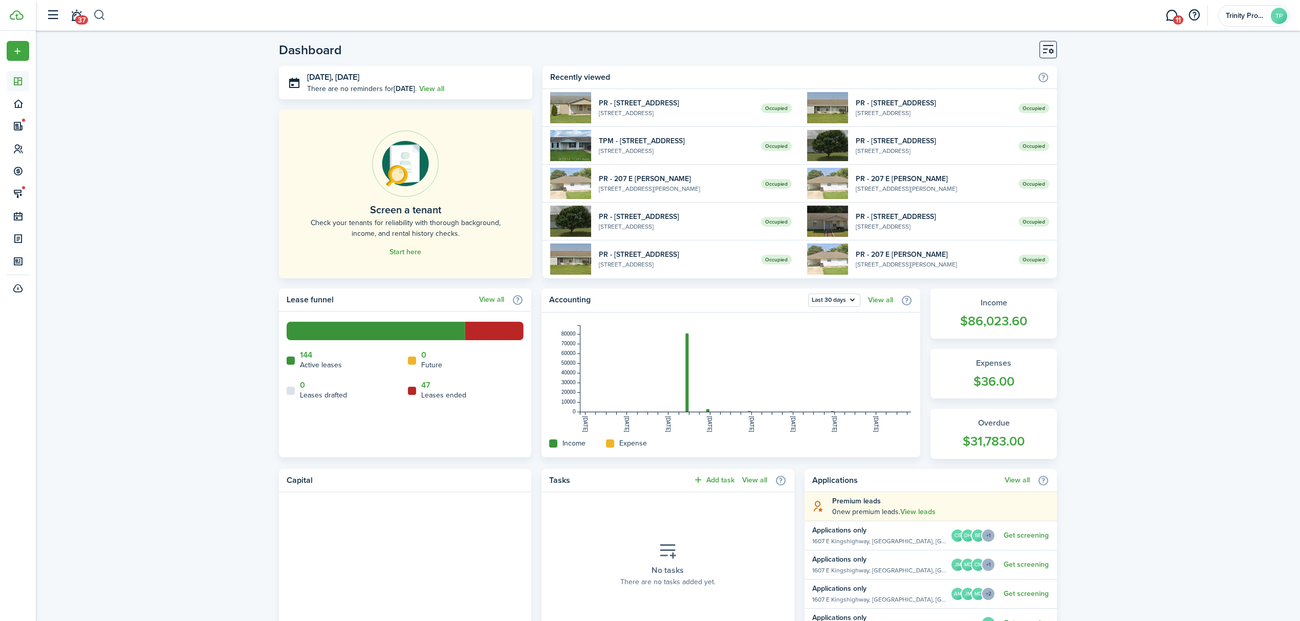
click at [99, 11] on button "button" at bounding box center [99, 15] width 13 height 17
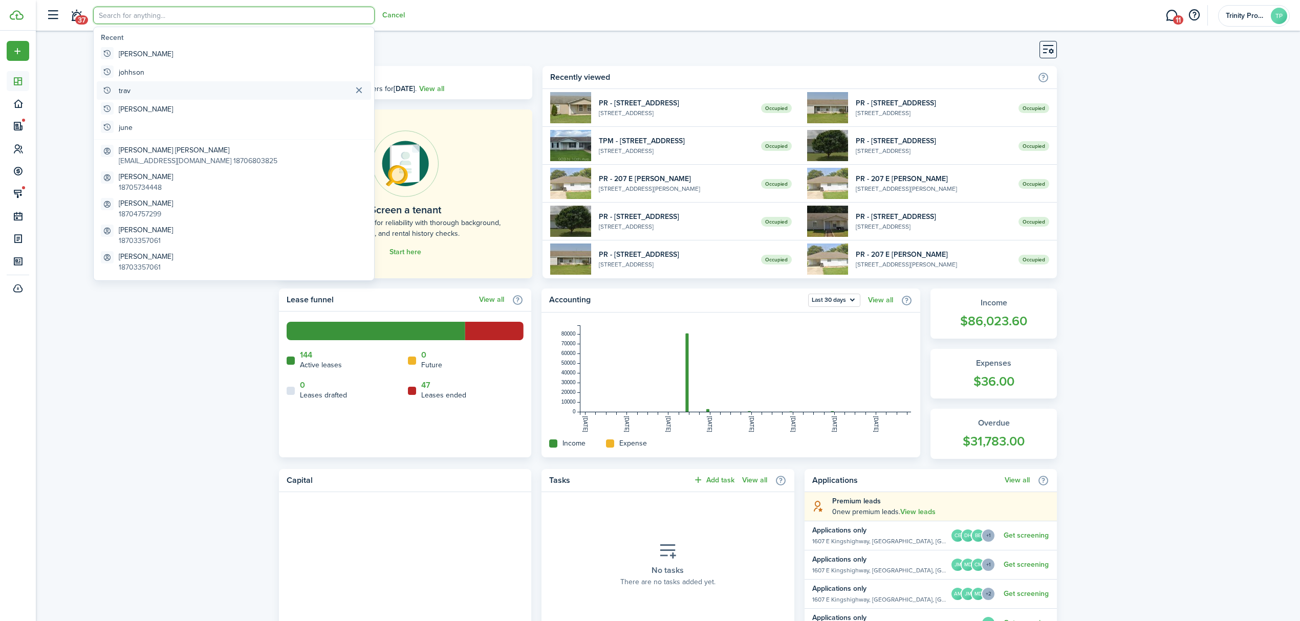
click at [158, 93] on global-search-item "trav" at bounding box center [234, 90] width 274 height 18
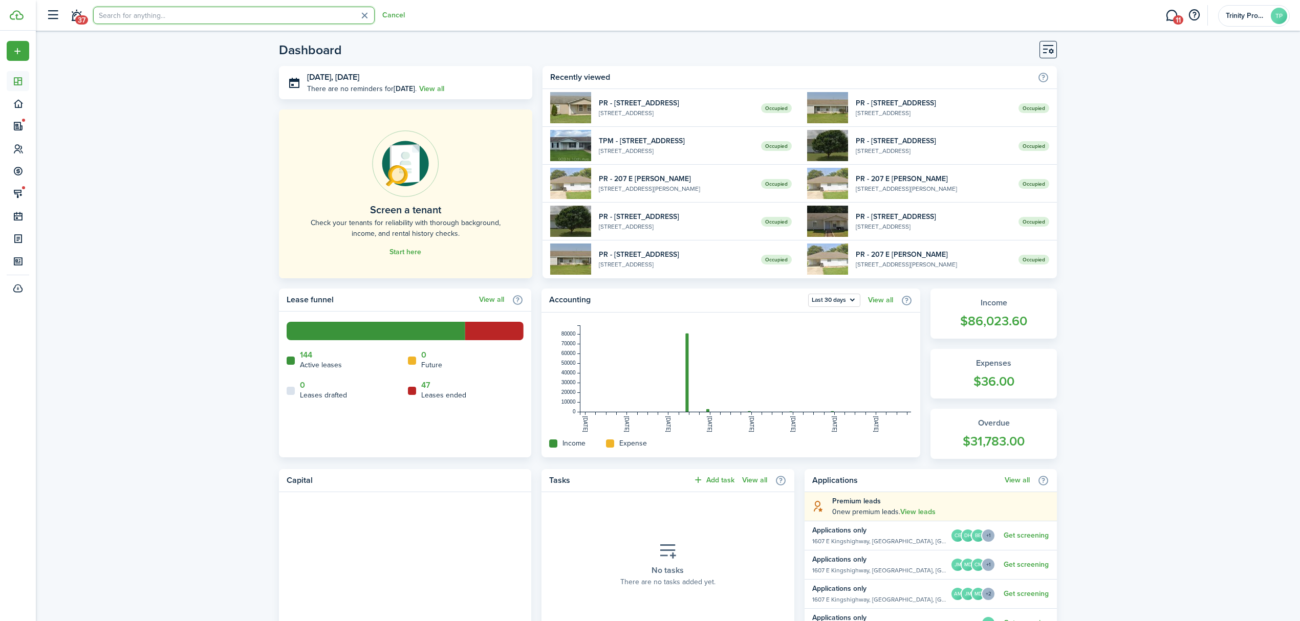
type input "trav"
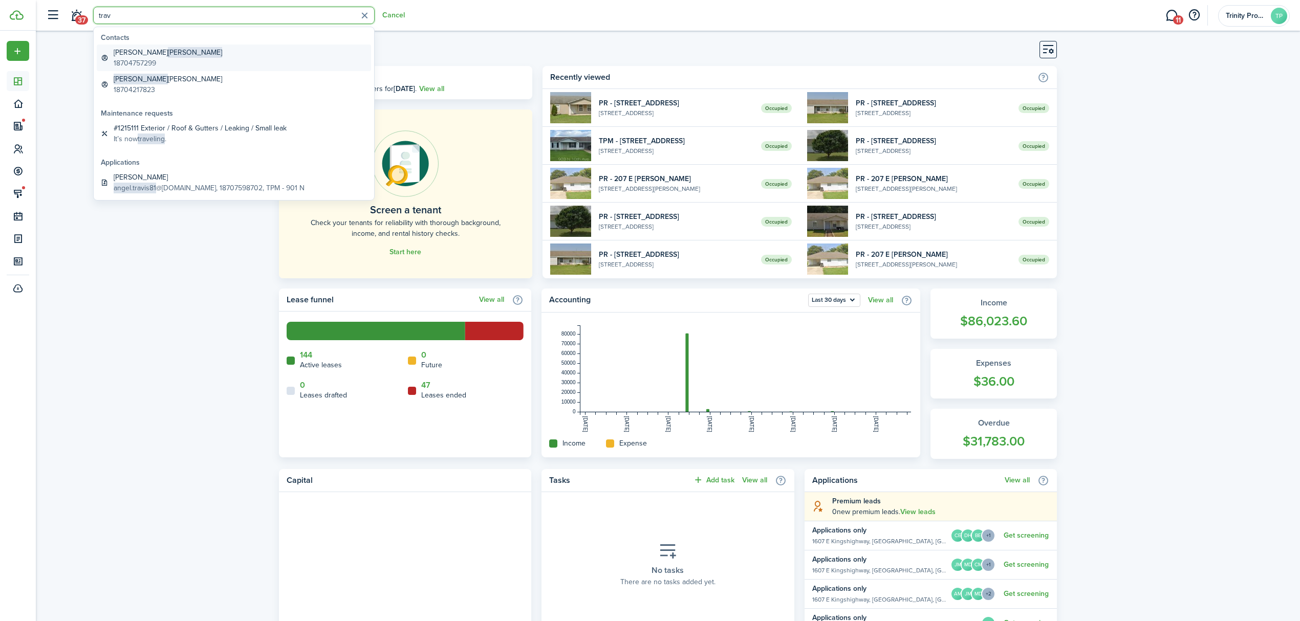
click at [154, 58] on global-search-item-description "18704757299" at bounding box center [168, 63] width 108 height 11
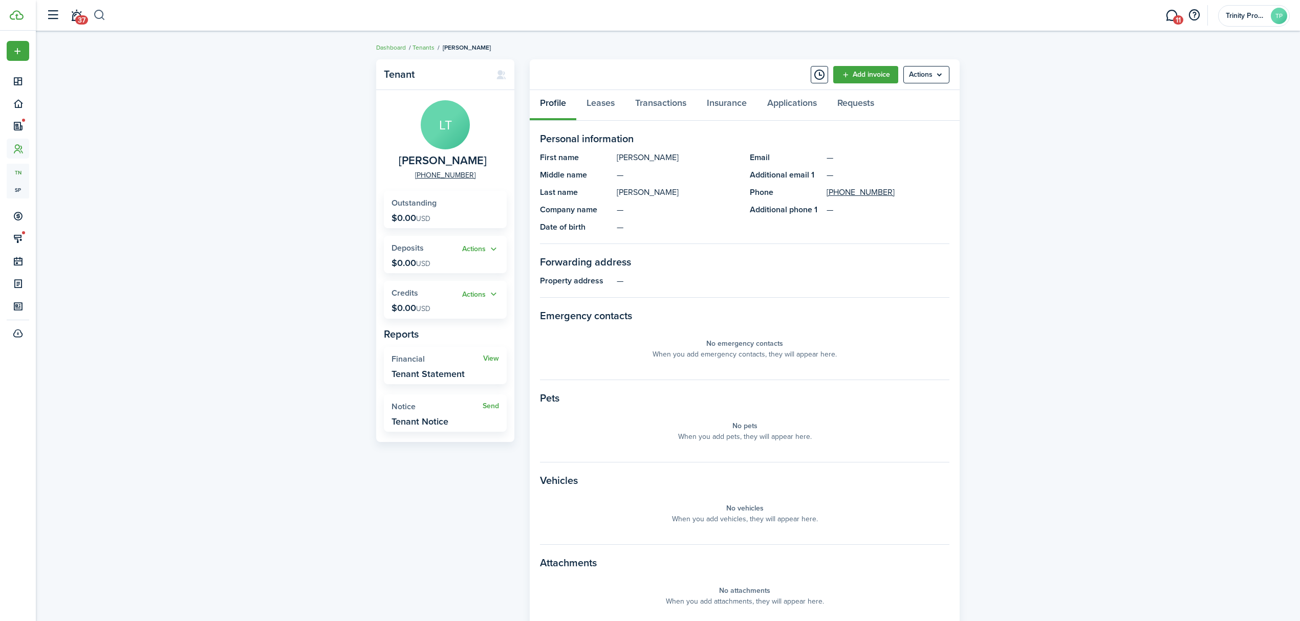
click at [100, 9] on button "button" at bounding box center [99, 15] width 13 height 17
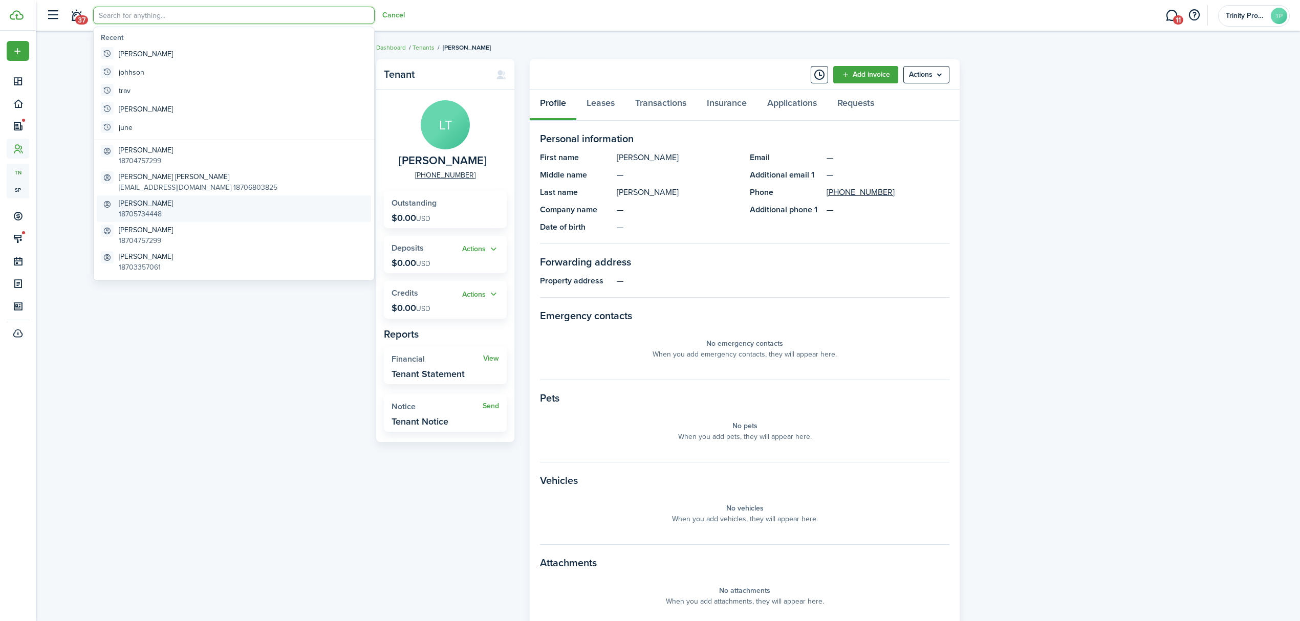
click at [140, 203] on global-search-item-title "[PERSON_NAME]" at bounding box center [146, 203] width 54 height 11
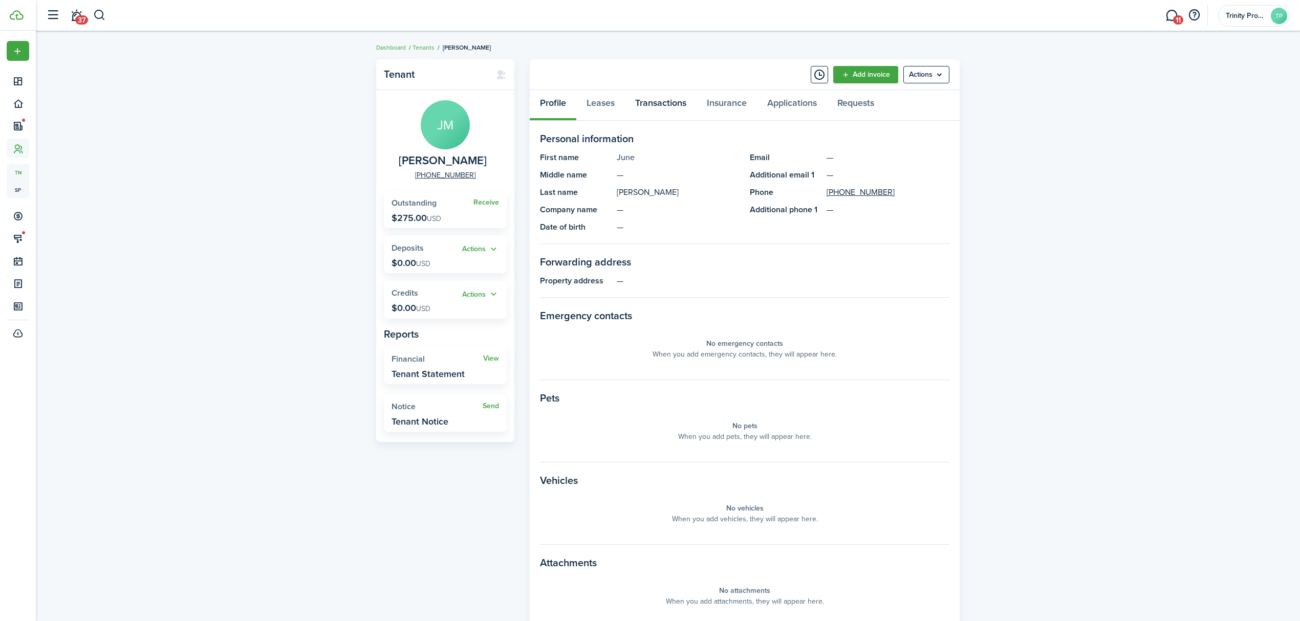
click at [657, 101] on link "Transactions" at bounding box center [661, 105] width 72 height 31
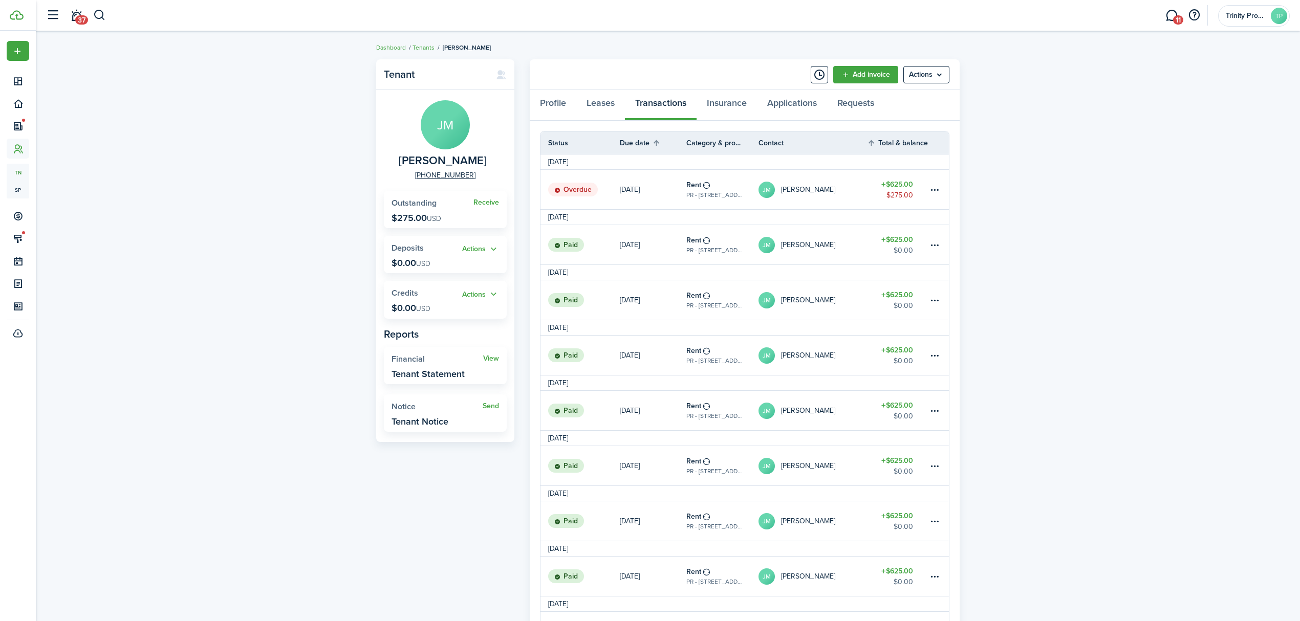
click at [822, 188] on link "[PERSON_NAME] [PERSON_NAME]" at bounding box center [812, 189] width 108 height 39
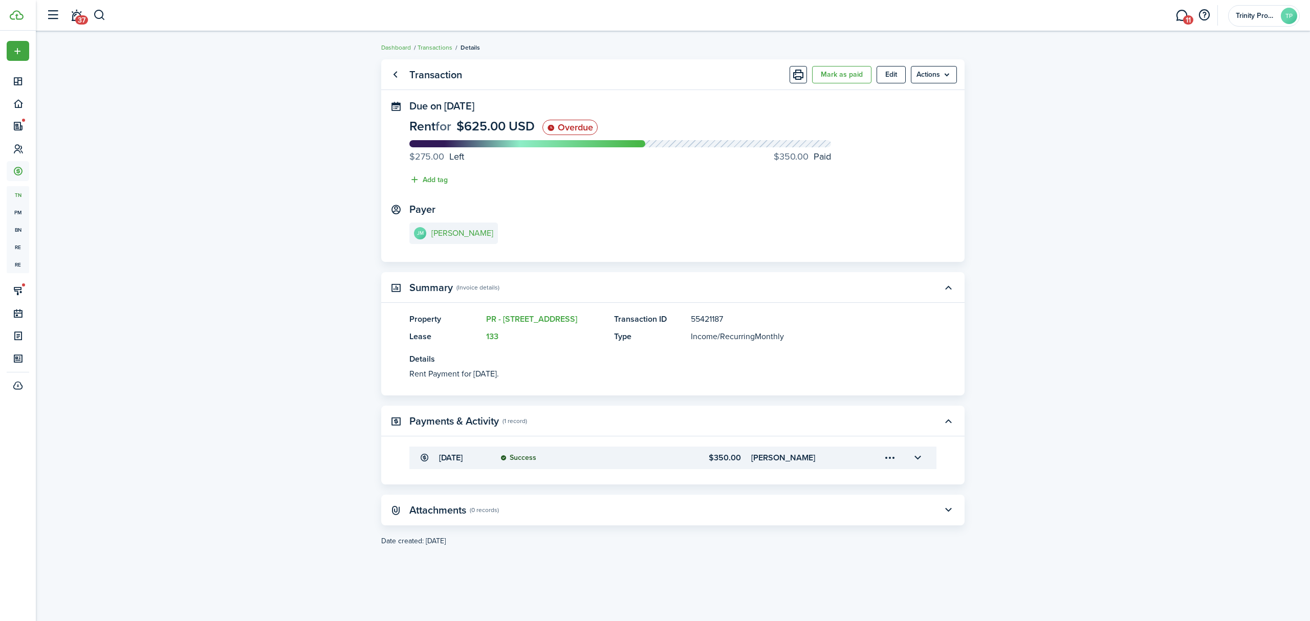
click at [889, 453] on menu-trigger-card "Open menu" at bounding box center [889, 457] width 17 height 17
click at [819, 473] on button "Edit" at bounding box center [854, 481] width 90 height 18
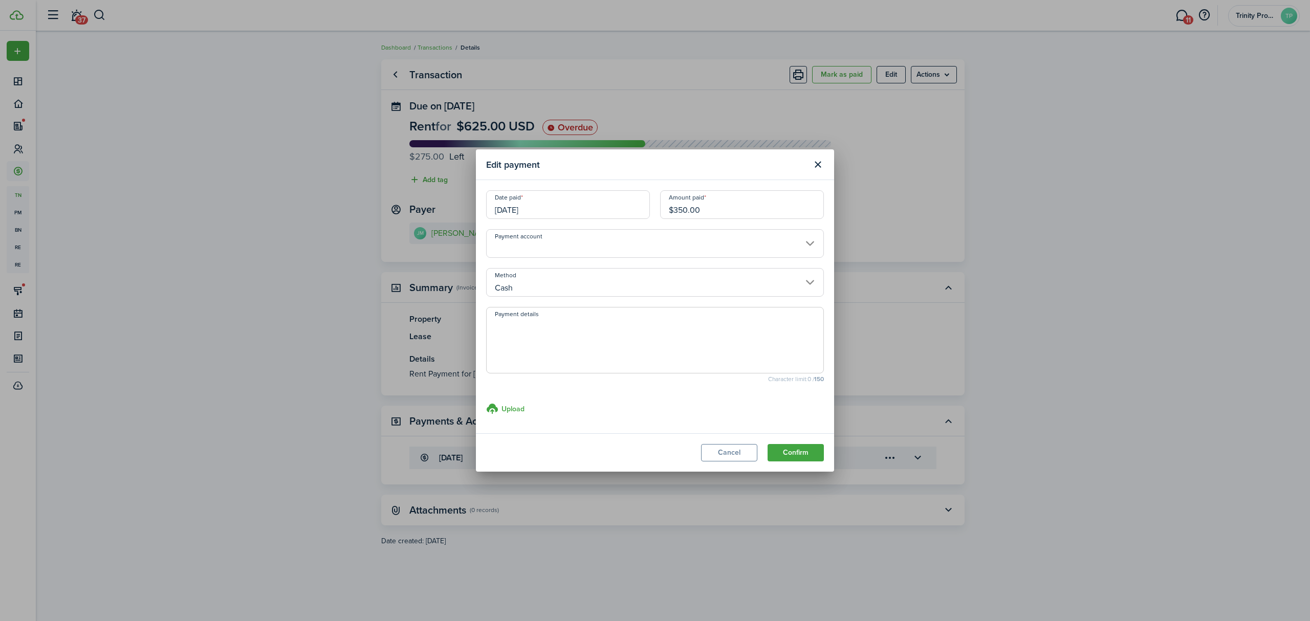
click at [635, 222] on div "Date paid [DATE] Amount paid $350.00" at bounding box center [655, 209] width 348 height 39
click at [802, 451] on button "Confirm" at bounding box center [796, 452] width 56 height 17
type input "$625.00"
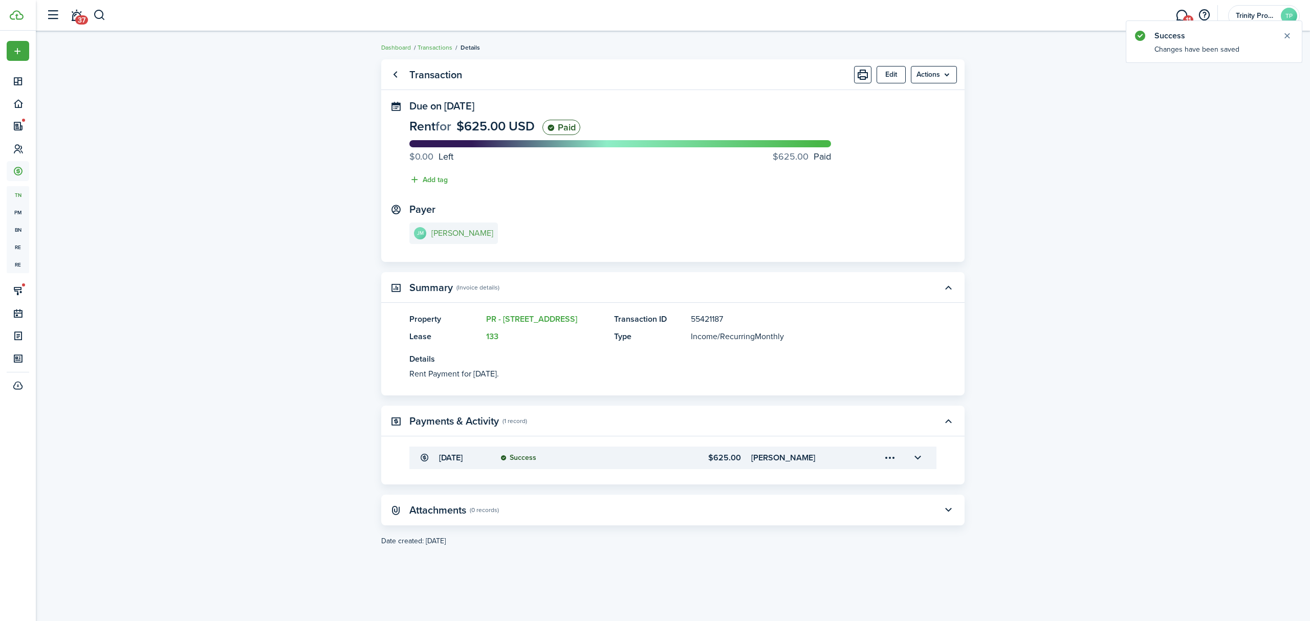
click at [451, 230] on e-details-info-title "[PERSON_NAME]" at bounding box center [462, 233] width 62 height 9
